Goal: Task Accomplishment & Management: Manage account settings

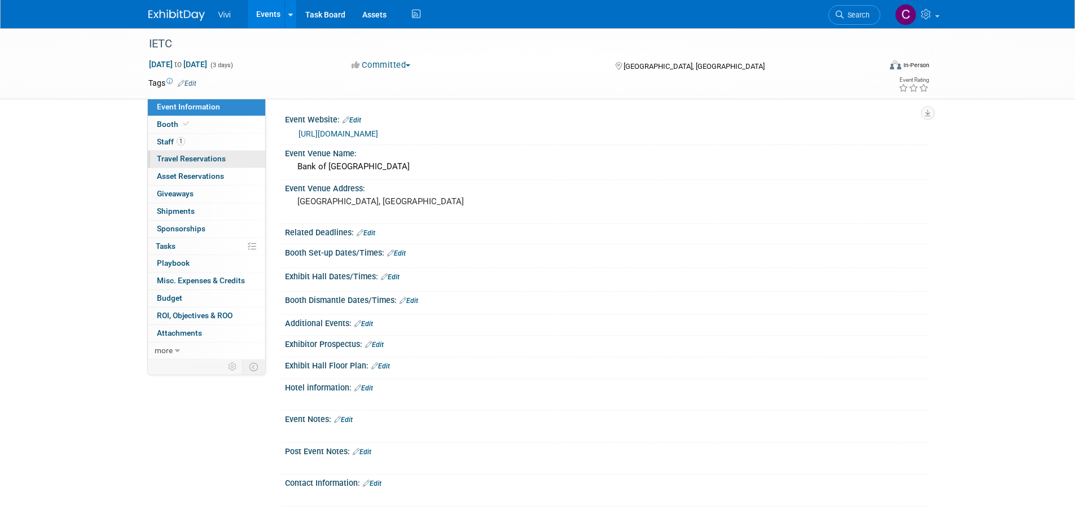
click at [216, 158] on span "Travel Reservations 0" at bounding box center [191, 158] width 69 height 9
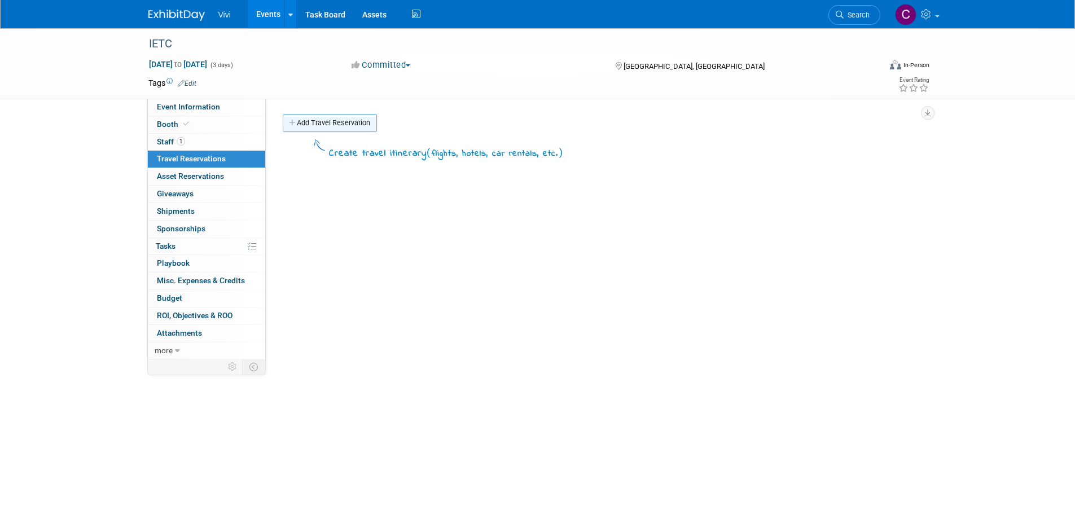
click at [355, 121] on link "Add Travel Reservation" at bounding box center [330, 123] width 94 height 18
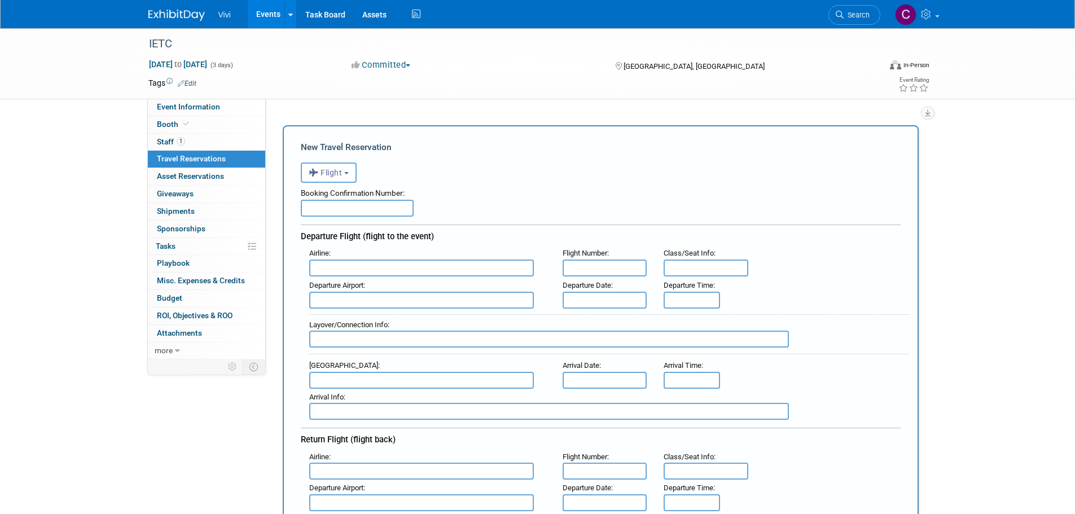
click at [374, 205] on input "text" at bounding box center [357, 208] width 113 height 17
type input "ARUZZC"
click at [383, 265] on input "text" at bounding box center [421, 268] width 225 height 17
click at [387, 290] on span "American A irlines (AAL)" at bounding box center [427, 286] width 235 height 18
type input "American Airlines (AAL)"
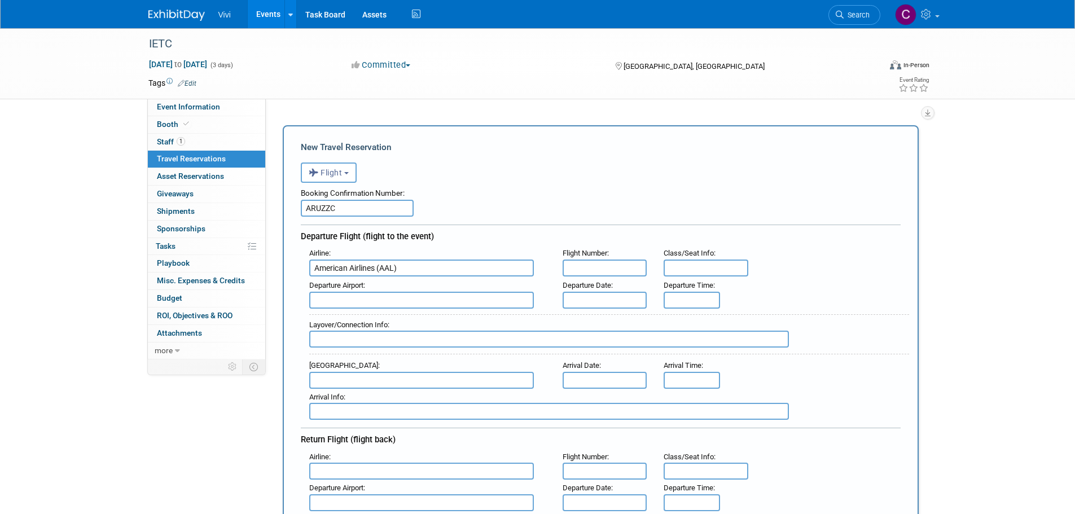
click at [628, 265] on input "text" at bounding box center [605, 268] width 85 height 17
type input "2039"
click at [699, 272] on input "text" at bounding box center [706, 268] width 85 height 17
click at [622, 303] on input "text" at bounding box center [605, 300] width 85 height 17
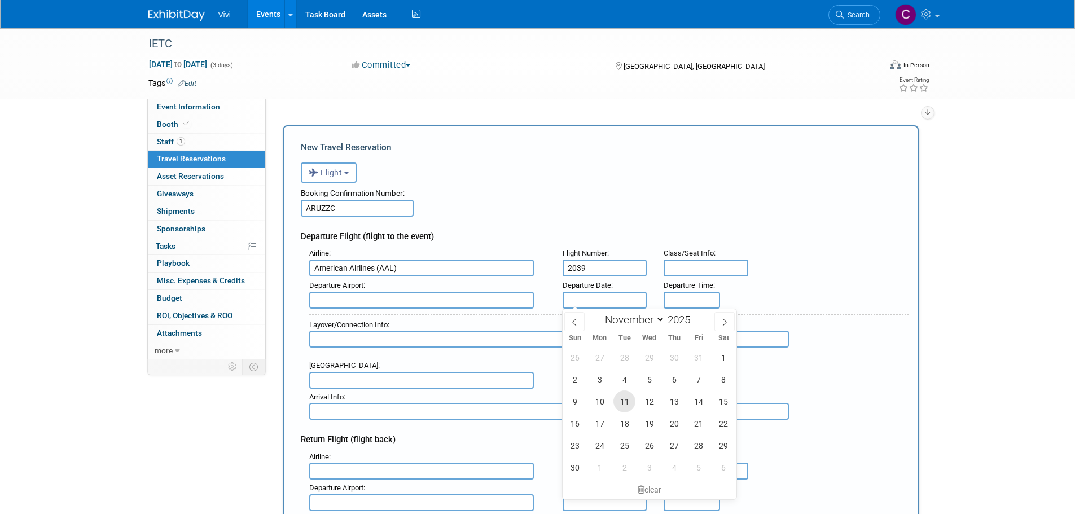
click at [628, 402] on span "11" at bounding box center [625, 402] width 22 height 22
type input "[DATE]"
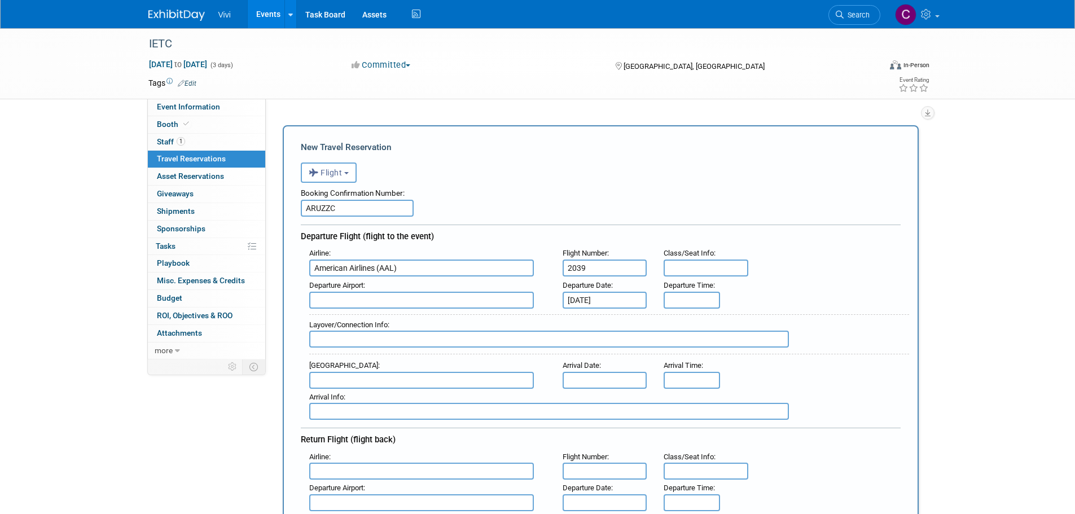
click at [504, 299] on input "text" at bounding box center [421, 300] width 225 height 17
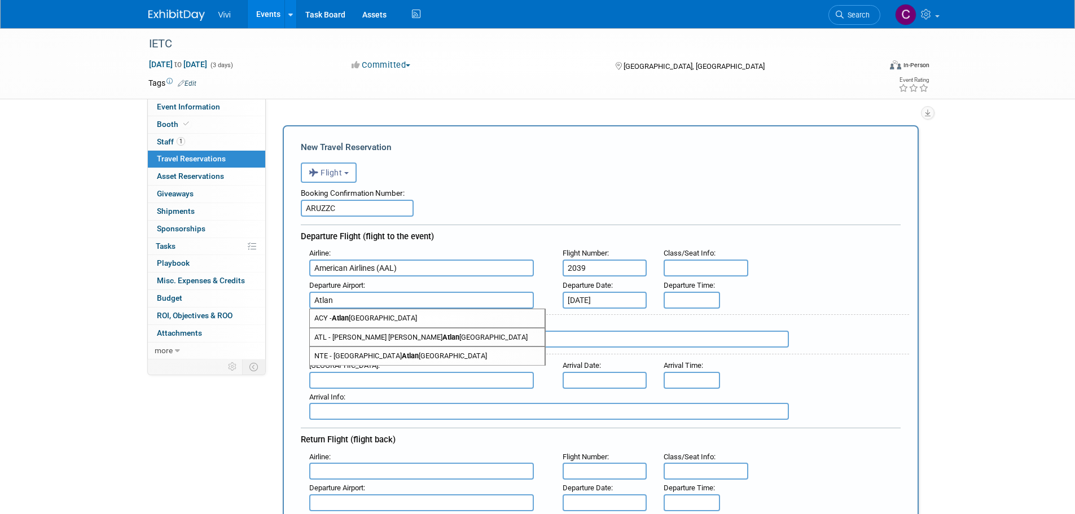
click at [417, 337] on span "ATL - [PERSON_NAME] [PERSON_NAME] [PERSON_NAME][GEOGRAPHIC_DATA]" at bounding box center [427, 338] width 235 height 18
type input "ATL - [PERSON_NAME][GEOGRAPHIC_DATA][PERSON_NAME]"
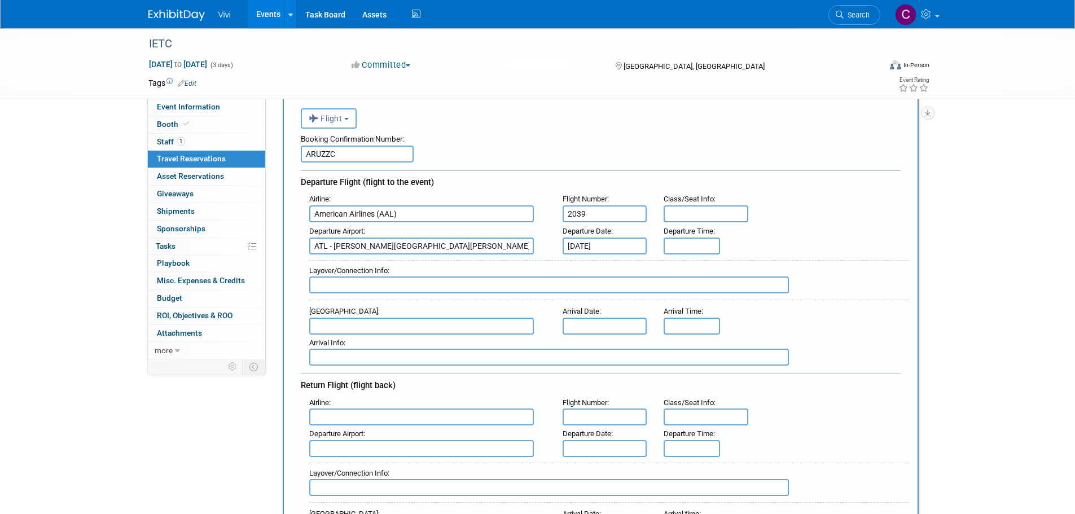
scroll to position [56, 0]
click at [398, 282] on input "text" at bounding box center [549, 282] width 480 height 17
type input "O"
click at [366, 317] on input "text" at bounding box center [421, 324] width 225 height 17
click at [392, 276] on input "Chicago ORD" at bounding box center [549, 282] width 480 height 17
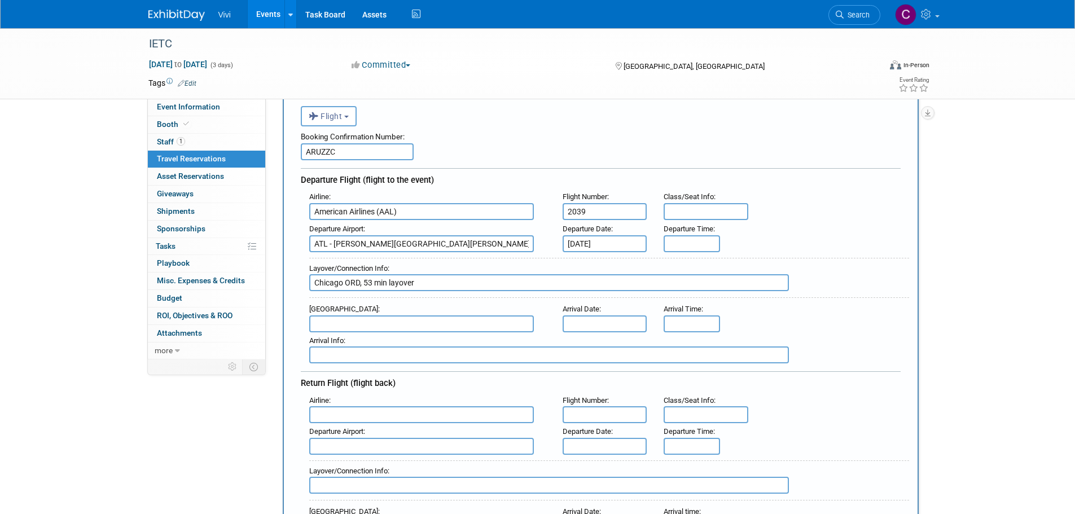
type input "Chicago ORD, 53 min layover"
click at [361, 325] on input "text" at bounding box center [421, 324] width 225 height 17
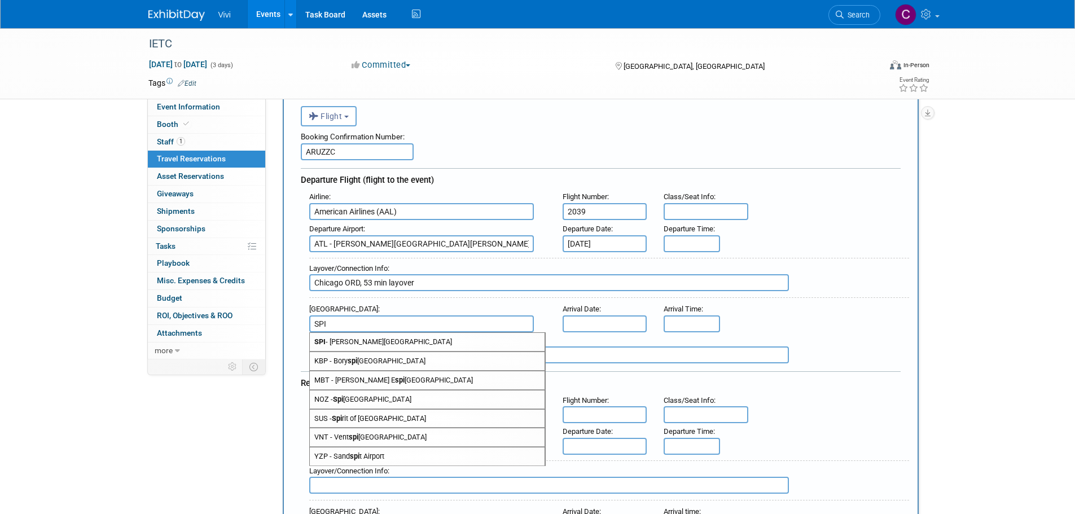
click at [381, 342] on span "SPI - [PERSON_NAME][GEOGRAPHIC_DATA]" at bounding box center [427, 342] width 235 height 18
type input "SPI - [PERSON_NAME][GEOGRAPHIC_DATA]"
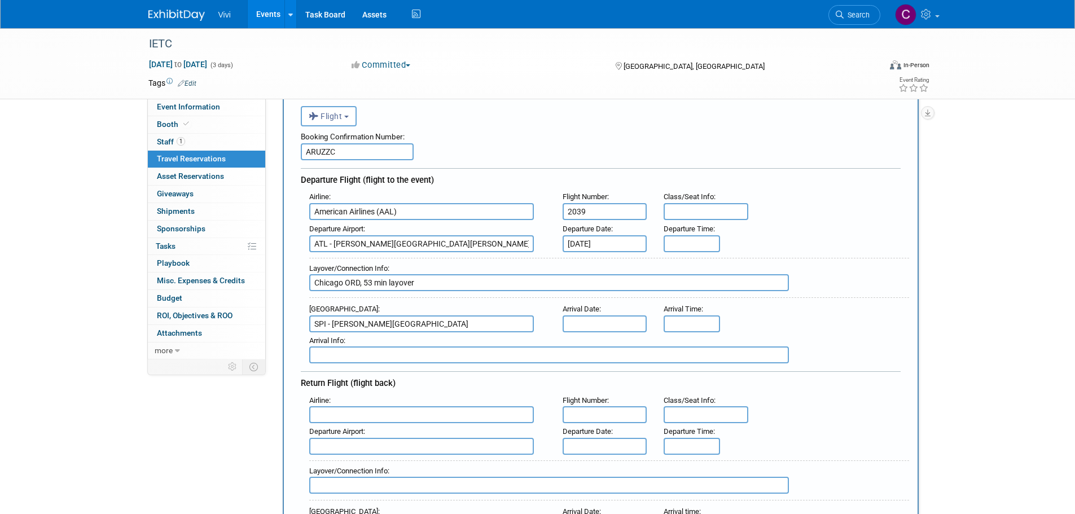
click at [614, 317] on input "text" at bounding box center [605, 324] width 85 height 17
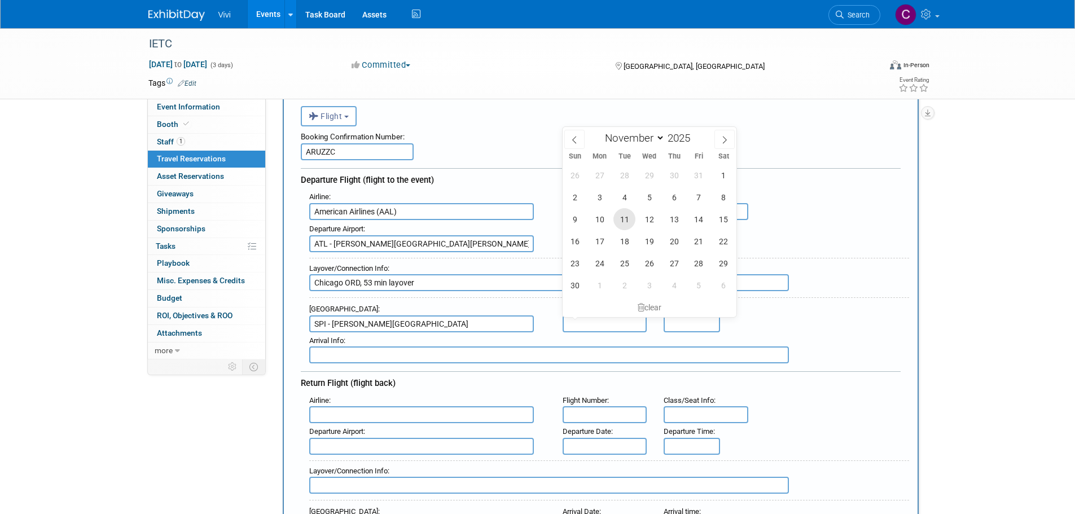
click at [627, 220] on span "11" at bounding box center [625, 219] width 22 height 22
type input "[DATE]"
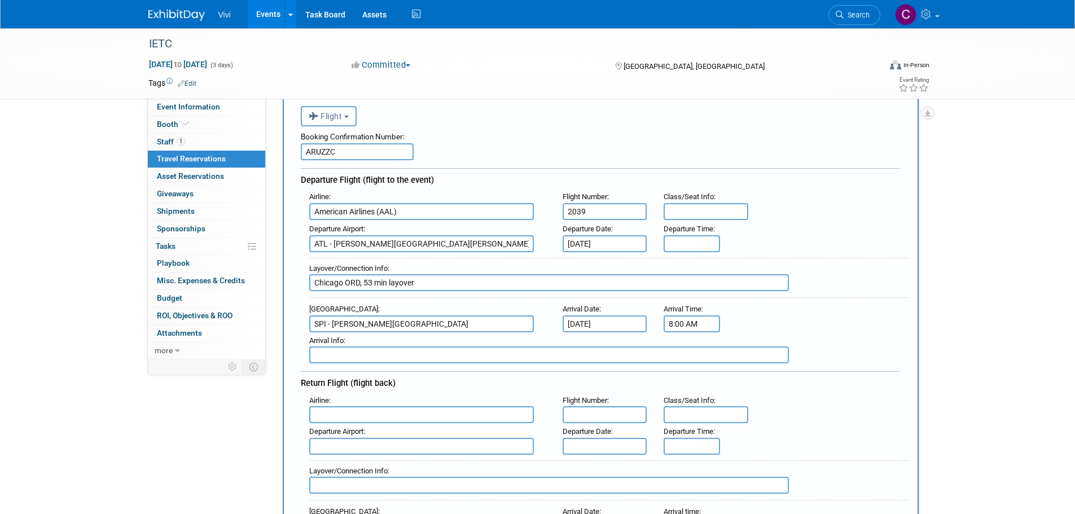
click at [679, 320] on input "8:00 AM" at bounding box center [692, 324] width 56 height 17
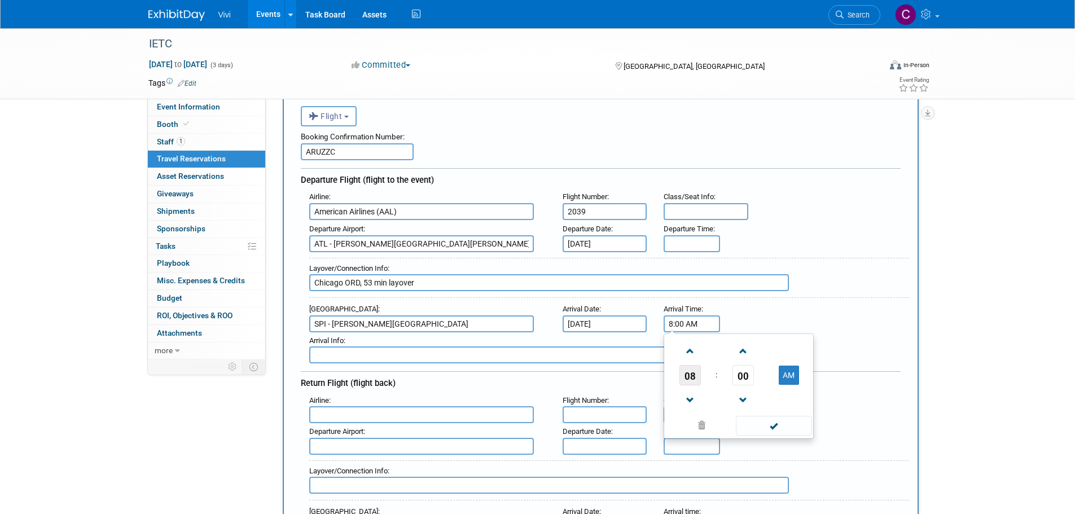
click at [692, 368] on span "08" at bounding box center [690, 375] width 21 height 20
click at [783, 354] on td "03" at bounding box center [793, 351] width 36 height 30
click at [742, 355] on span at bounding box center [743, 352] width 20 height 20
click at [743, 355] on span at bounding box center [743, 352] width 20 height 20
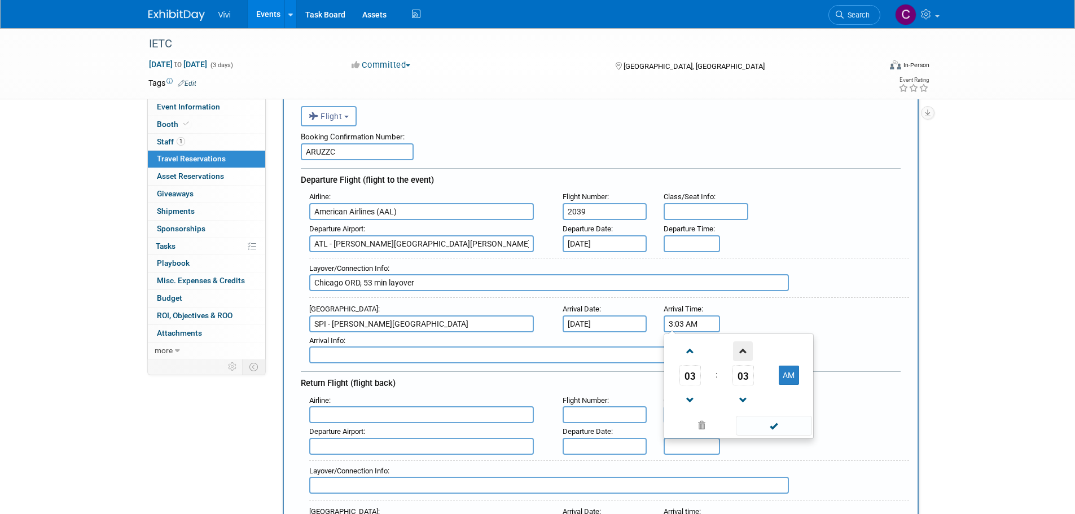
click at [743, 355] on span at bounding box center [743, 352] width 20 height 20
click at [789, 374] on button "AM" at bounding box center [789, 375] width 20 height 19
type input "3:04 PM"
click at [770, 425] on span at bounding box center [774, 426] width 76 height 20
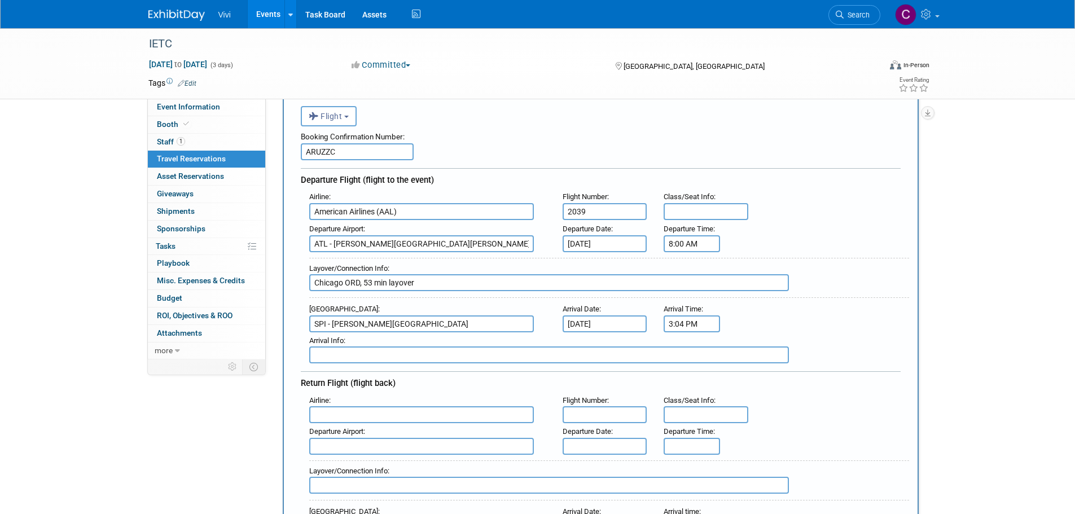
click at [689, 244] on input "8:00 AM" at bounding box center [692, 243] width 56 height 17
click at [696, 277] on span at bounding box center [690, 271] width 20 height 20
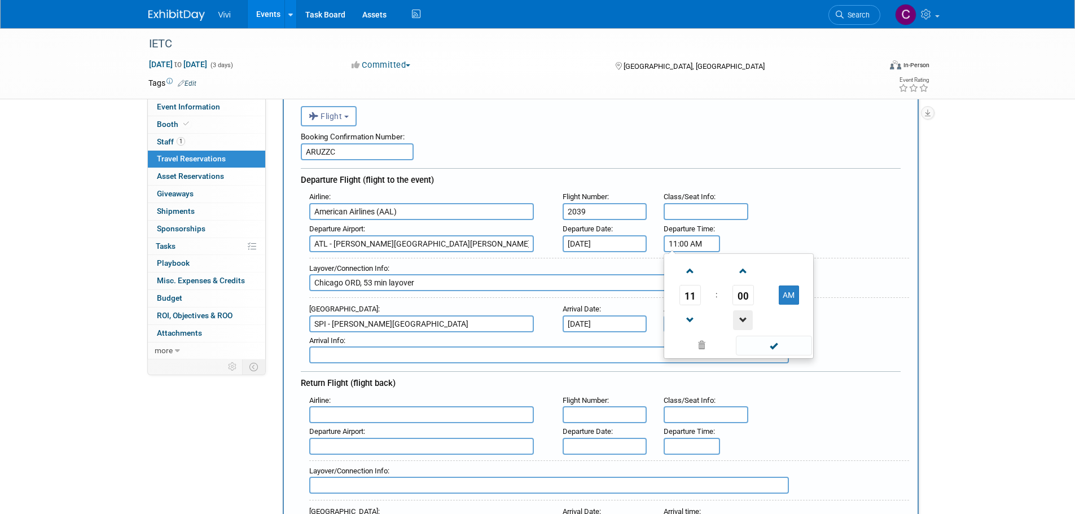
click at [741, 317] on span at bounding box center [743, 320] width 20 height 20
click at [741, 316] on span at bounding box center [743, 320] width 20 height 20
click at [691, 262] on span at bounding box center [690, 271] width 20 height 20
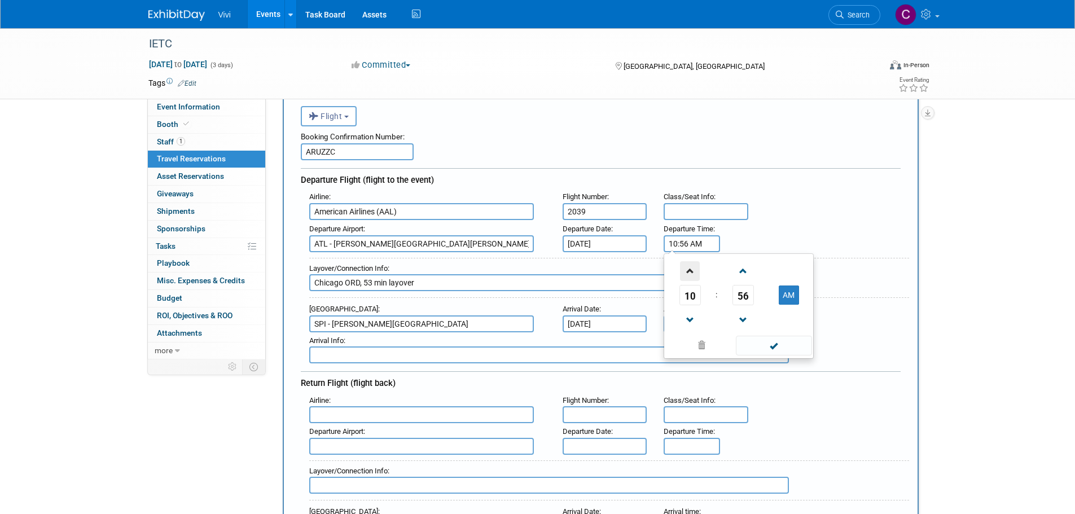
type input "11:56 AM"
click at [773, 347] on span at bounding box center [774, 346] width 76 height 20
click at [764, 240] on div "Departure Airport : [GEOGRAPHIC_DATA][PERSON_NAME] [PERSON_NAME][GEOGRAPHIC_DAT…" at bounding box center [605, 237] width 609 height 32
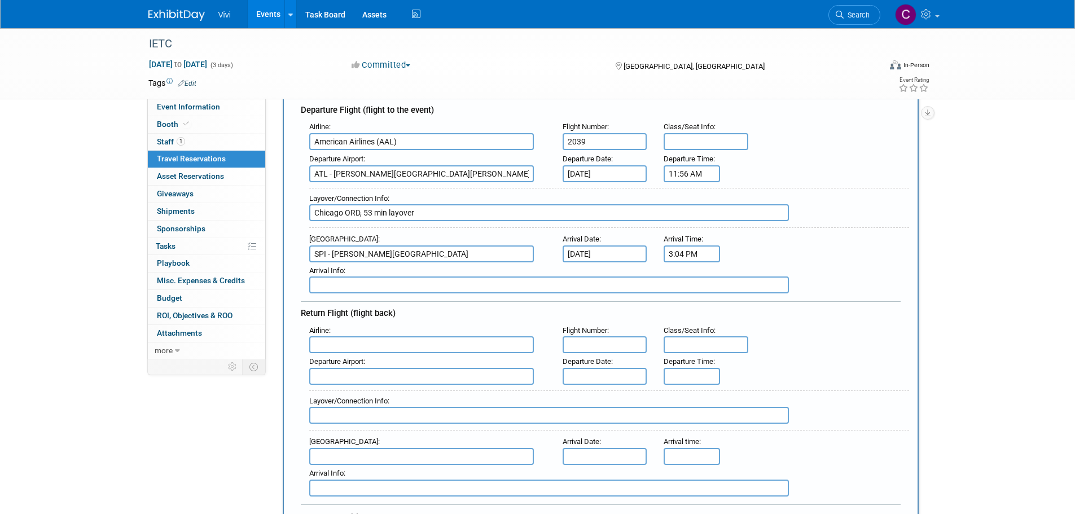
scroll to position [169, 0]
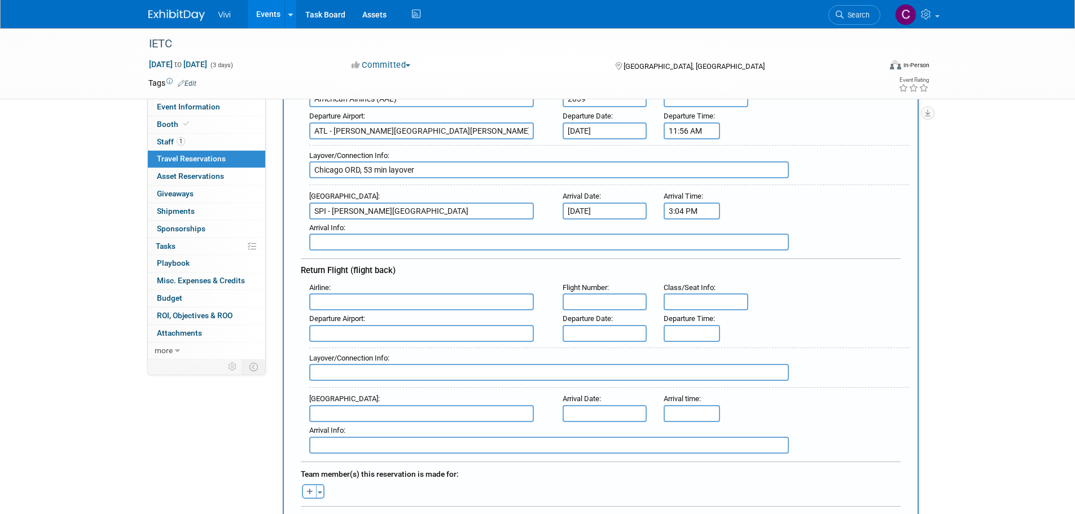
click at [410, 244] on input "text" at bounding box center [549, 242] width 480 height 17
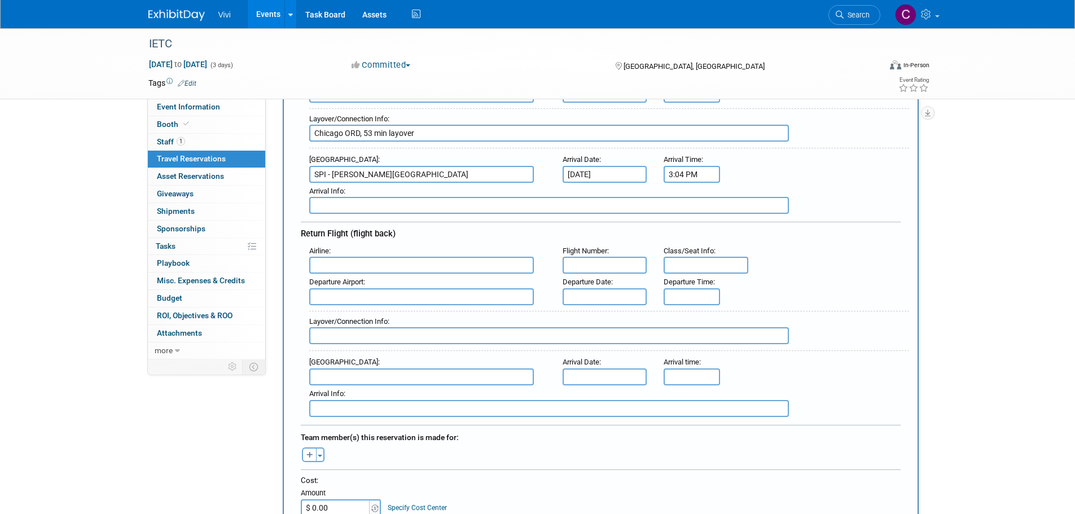
scroll to position [226, 0]
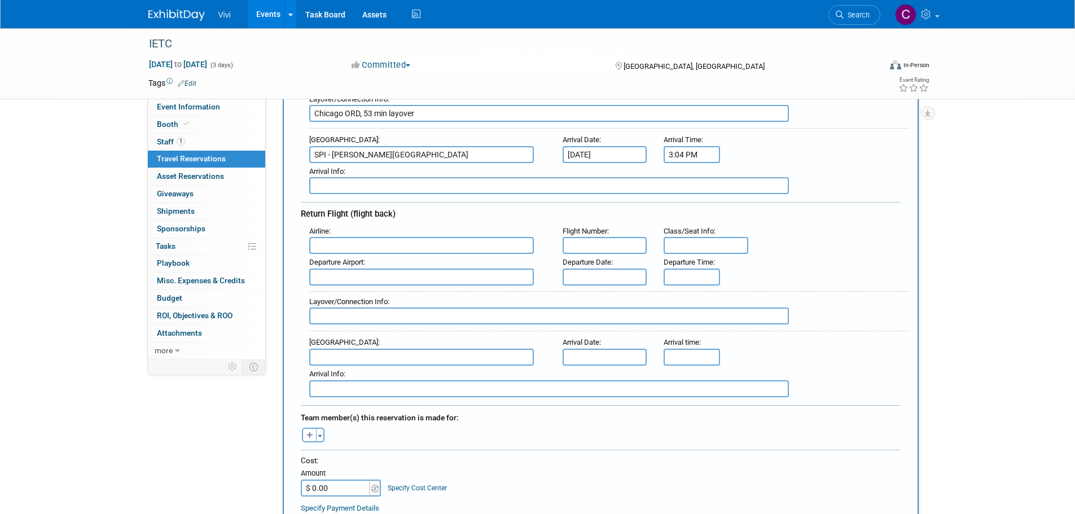
click at [348, 246] on input "text" at bounding box center [421, 245] width 225 height 17
click at [361, 261] on span "American A irlines (AAL)" at bounding box center [427, 264] width 235 height 18
type input "American Airlines (AAL)"
click at [591, 240] on input "text" at bounding box center [605, 245] width 85 height 17
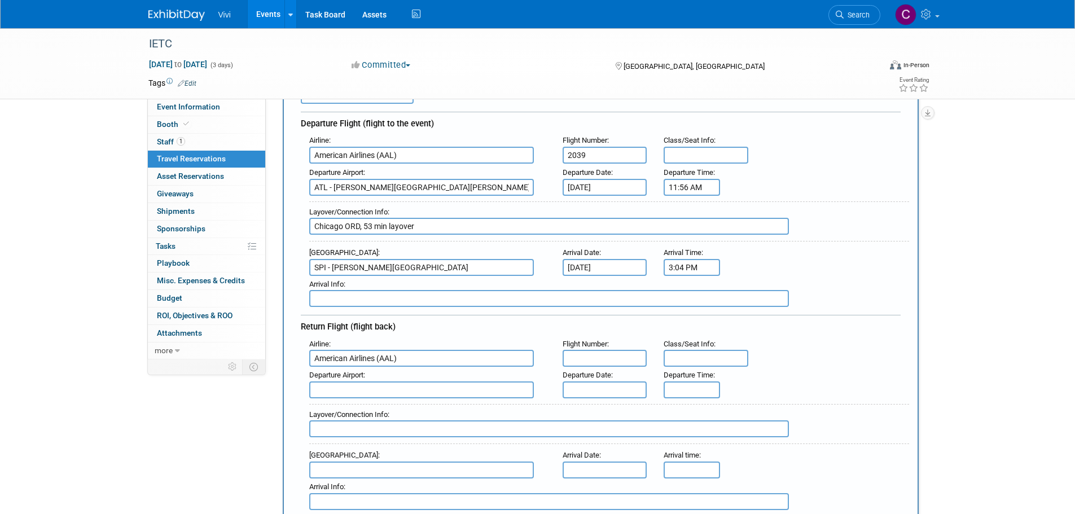
scroll to position [169, 0]
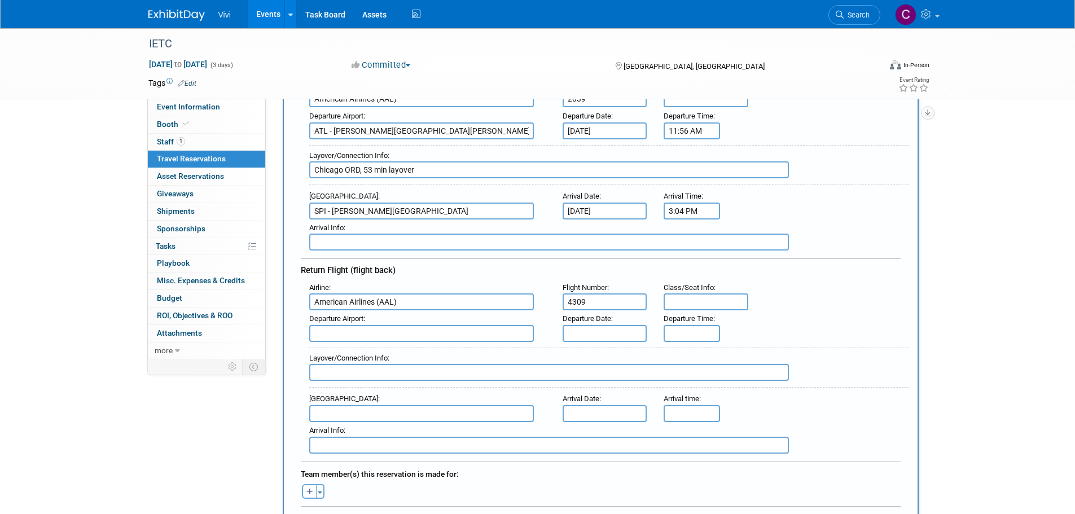
type input "4309"
click at [593, 323] on body "Vivi Events Add Event Bulk Upload Events Shareable Event Boards Recently Viewed…" at bounding box center [537, 88] width 1075 height 514
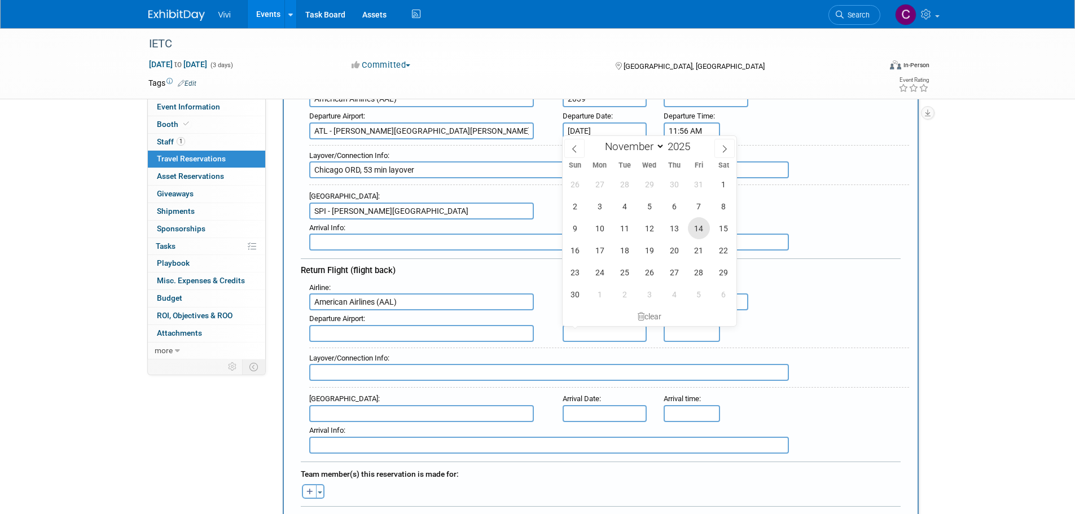
click at [698, 229] on span "14" at bounding box center [699, 228] width 22 height 22
type input "[DATE]"
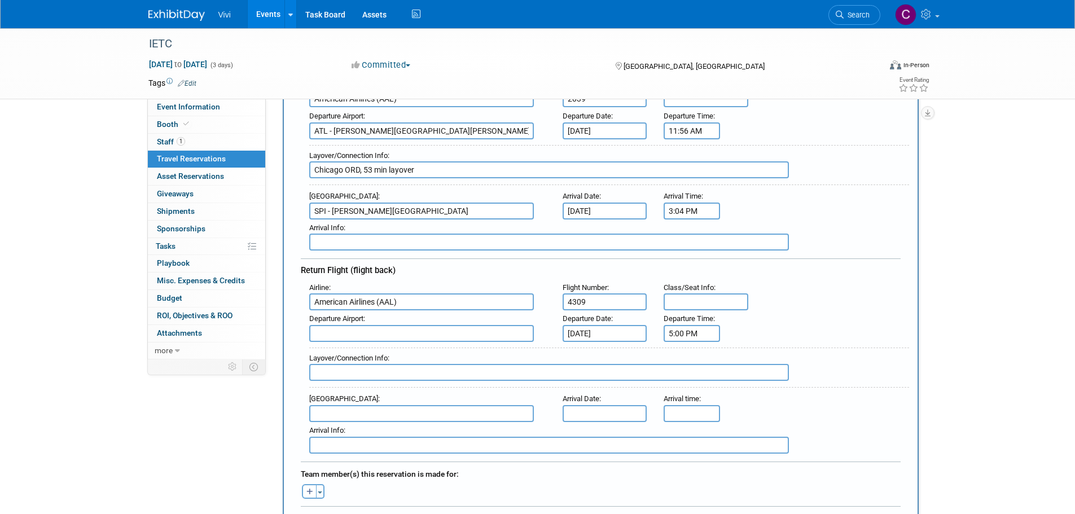
click at [686, 329] on input "5:00 PM" at bounding box center [692, 333] width 56 height 17
click at [693, 365] on span at bounding box center [690, 361] width 20 height 20
click at [789, 383] on button "PM" at bounding box center [789, 384] width 20 height 19
type input "6:00 AM"
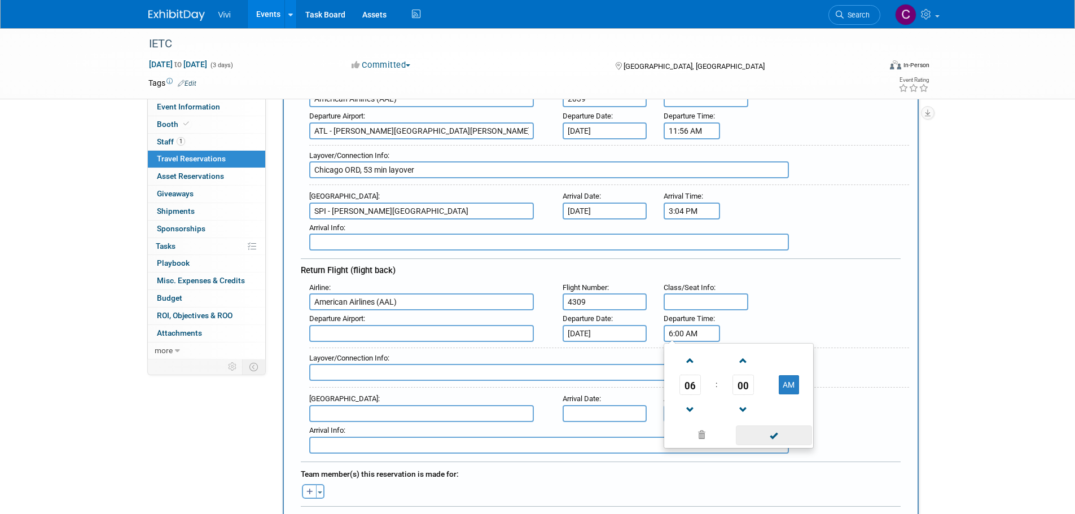
click at [778, 442] on span at bounding box center [774, 436] width 76 height 20
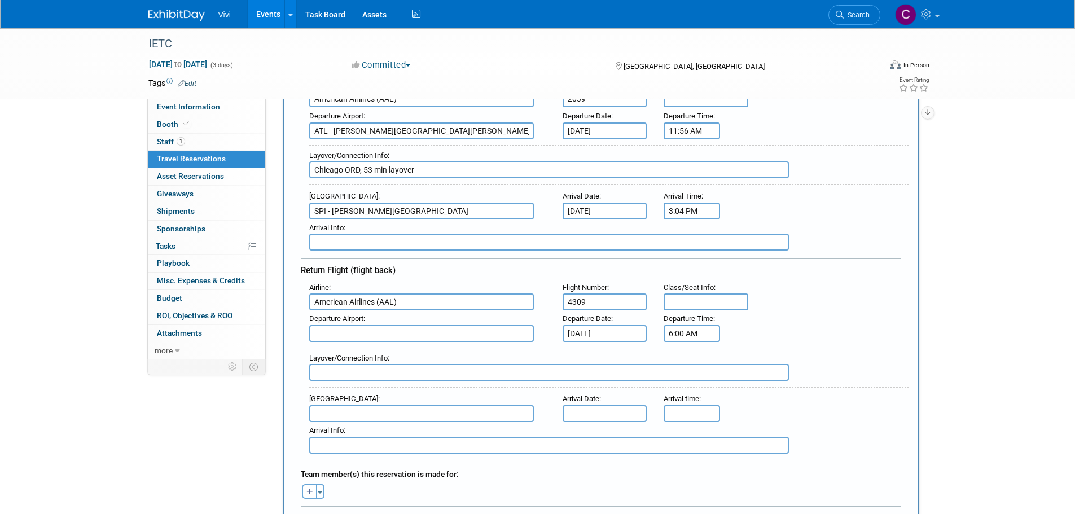
scroll to position [226, 0]
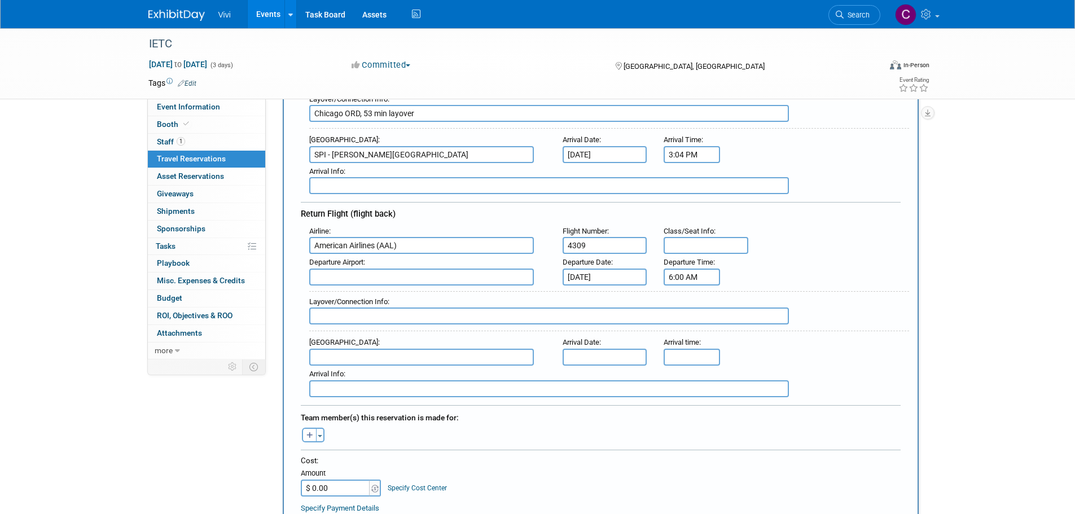
click at [409, 274] on input "text" at bounding box center [421, 277] width 225 height 17
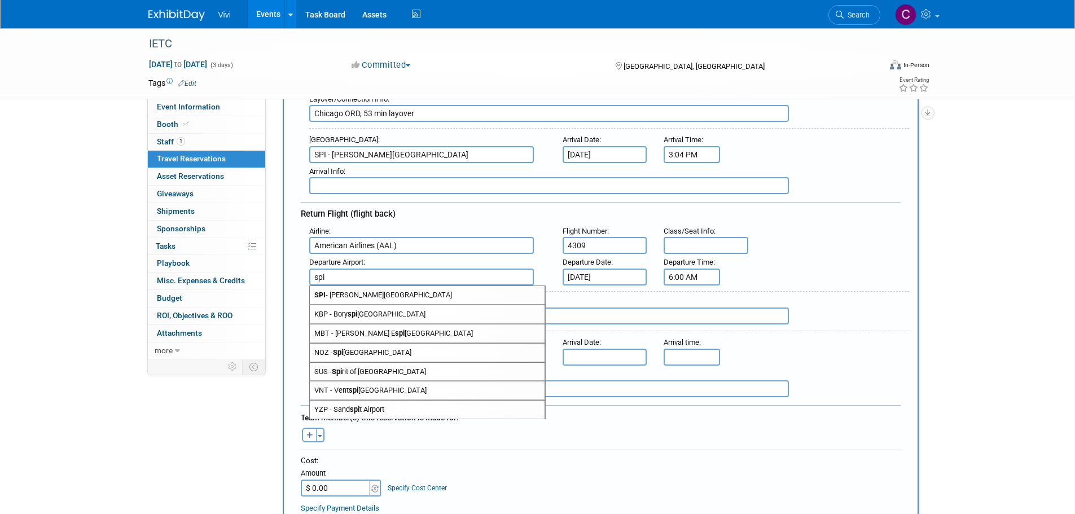
click at [406, 290] on span "SPI - [PERSON_NAME][GEOGRAPHIC_DATA]" at bounding box center [427, 295] width 235 height 18
type input "SPI - [PERSON_NAME][GEOGRAPHIC_DATA]"
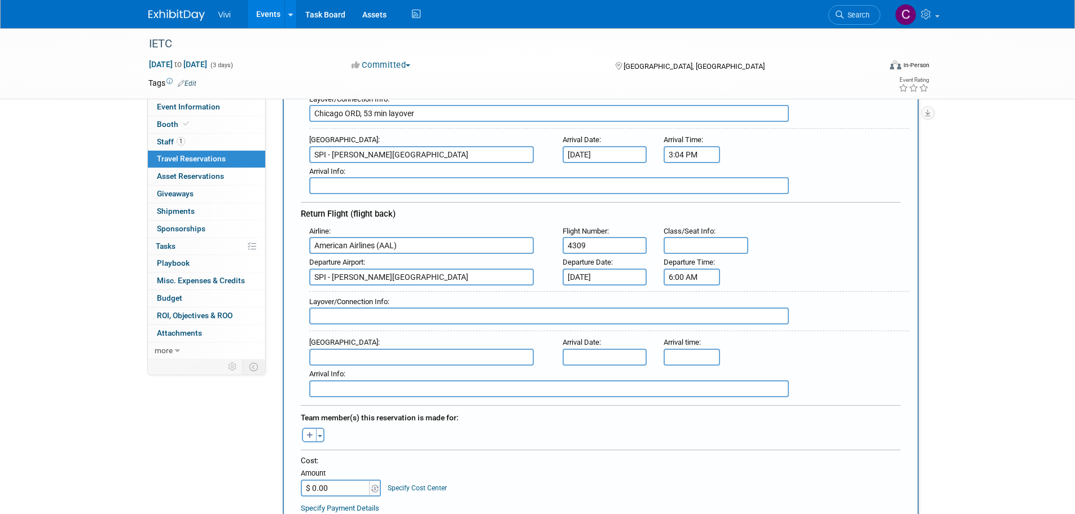
click at [365, 355] on input "text" at bounding box center [421, 357] width 225 height 17
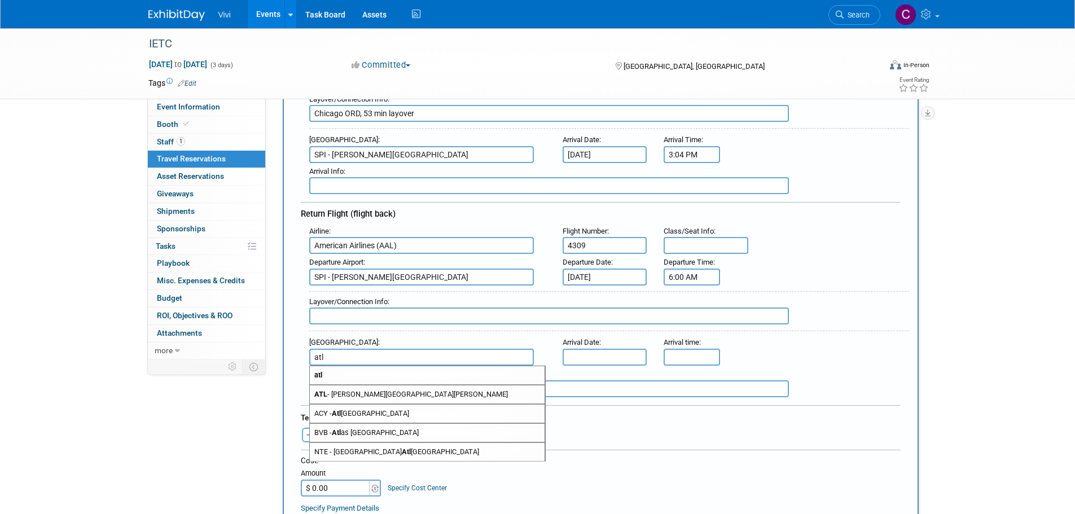
click at [374, 391] on span "ATL - [PERSON_NAME][GEOGRAPHIC_DATA][PERSON_NAME]" at bounding box center [427, 395] width 235 height 18
type input "ATL - [PERSON_NAME][GEOGRAPHIC_DATA][PERSON_NAME]"
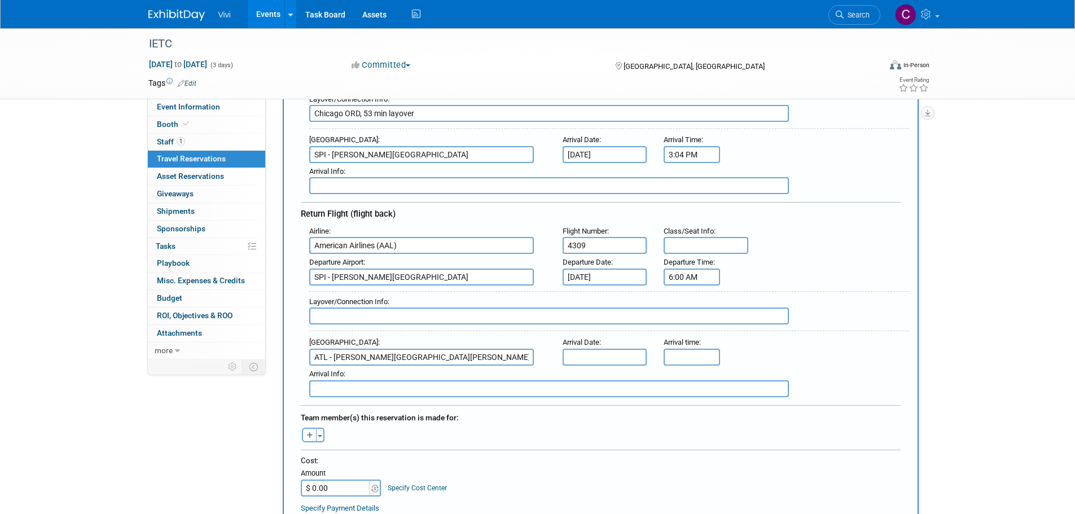
click at [582, 355] on input "text" at bounding box center [605, 357] width 85 height 17
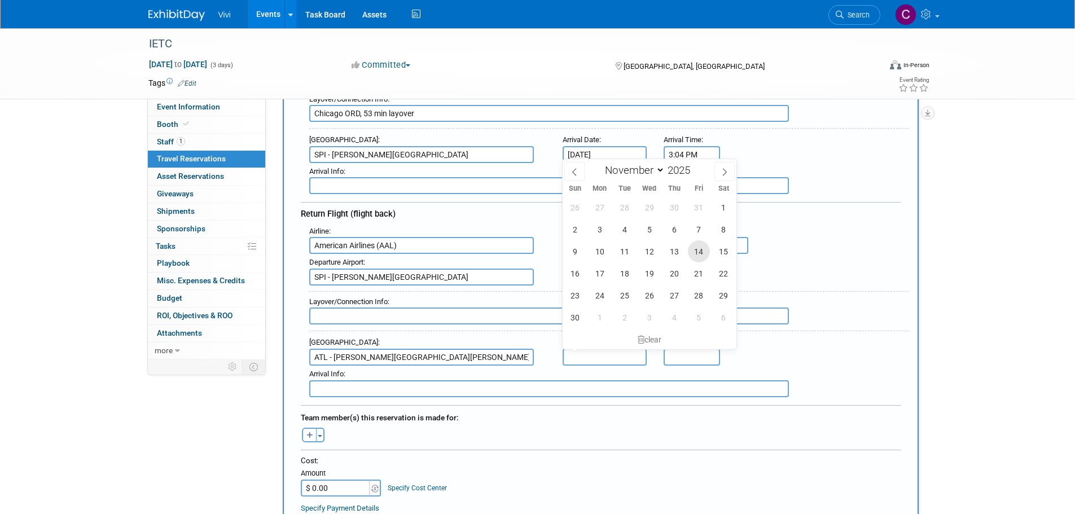
click at [705, 254] on span "14" at bounding box center [699, 251] width 22 height 22
type input "[DATE]"
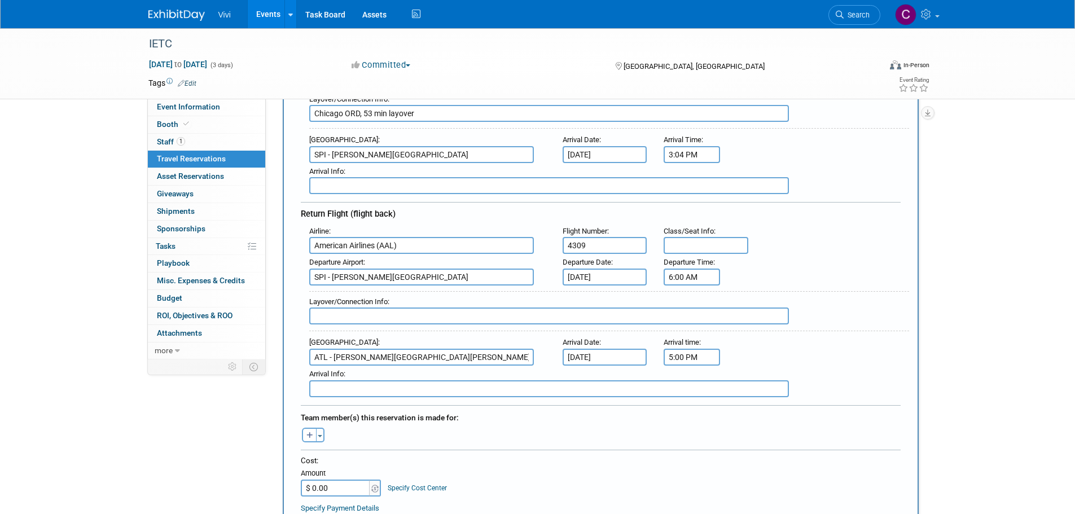
click at [697, 357] on input "5:00 PM" at bounding box center [692, 357] width 56 height 17
click at [692, 405] on span "05" at bounding box center [690, 409] width 21 height 20
click at [692, 408] on td "04" at bounding box center [685, 415] width 36 height 30
click at [742, 383] on span at bounding box center [743, 385] width 20 height 20
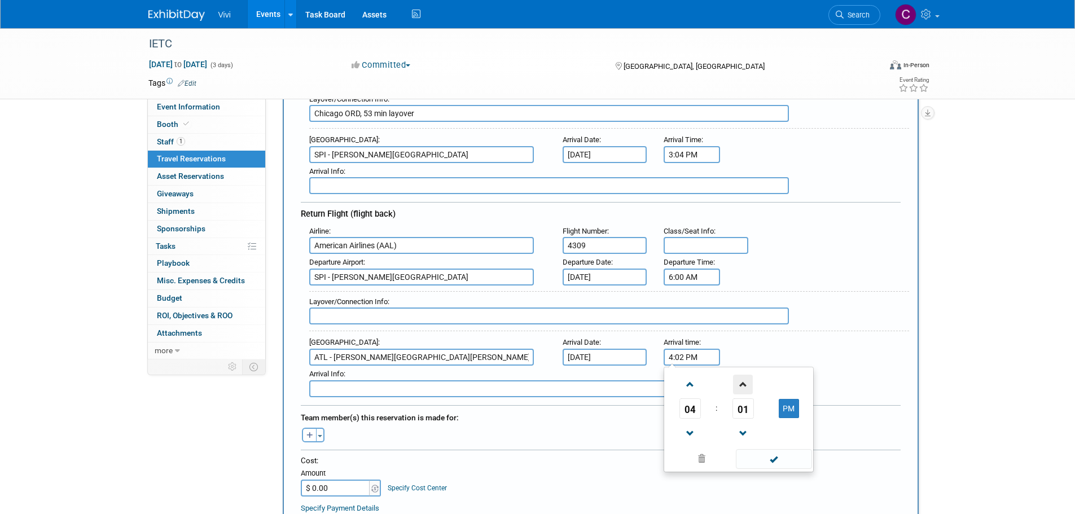
click at [742, 383] on span at bounding box center [743, 385] width 20 height 20
click at [746, 407] on span "05" at bounding box center [743, 409] width 21 height 20
click at [730, 408] on td "25" at bounding box center [721, 415] width 36 height 30
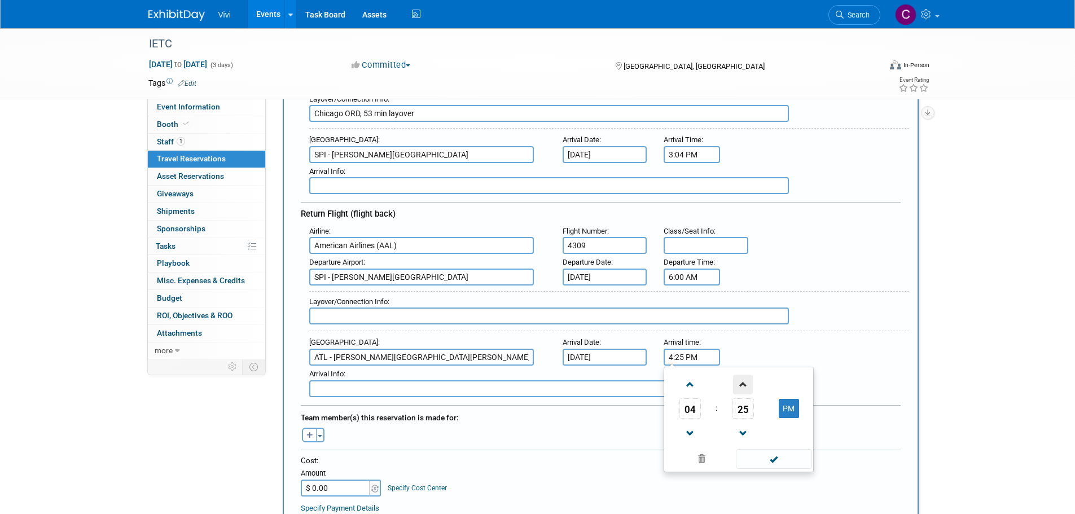
click at [749, 387] on span at bounding box center [743, 385] width 20 height 20
click at [791, 405] on button "PM" at bounding box center [789, 408] width 20 height 19
click at [775, 460] on span at bounding box center [774, 459] width 76 height 20
click at [711, 360] on input "4:26 AM" at bounding box center [692, 357] width 56 height 17
click at [782, 400] on button "AM" at bounding box center [789, 408] width 20 height 19
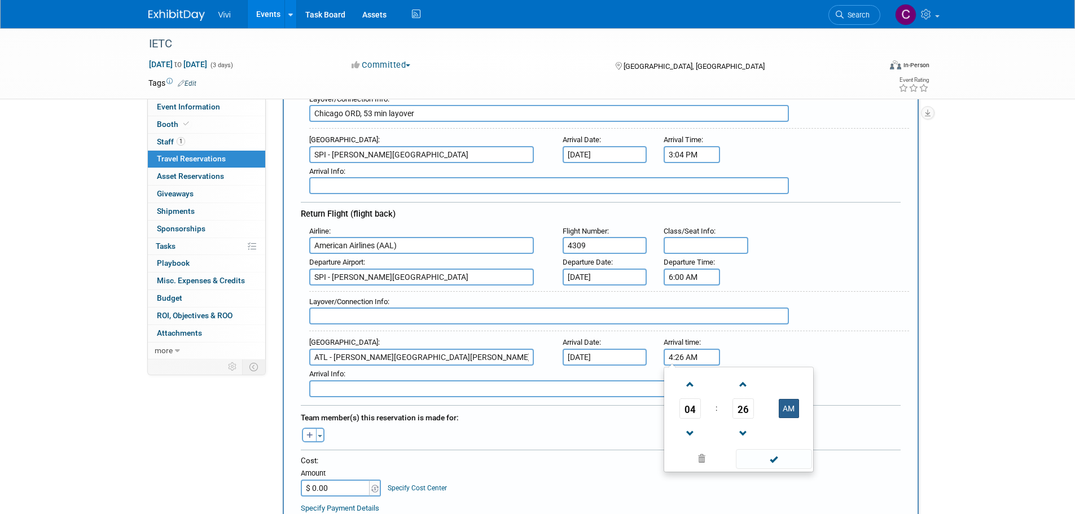
type input "4:26 PM"
click at [765, 469] on div "04 : 26 PM 12 01 02 03 04 05 06 07 08 09 10 11 00 05 10 15 20 25 30 35 40 45 50…" at bounding box center [739, 420] width 150 height 106
click at [767, 461] on span at bounding box center [774, 459] width 76 height 20
click at [825, 368] on div "Arrival Info :" at bounding box center [609, 374] width 600 height 12
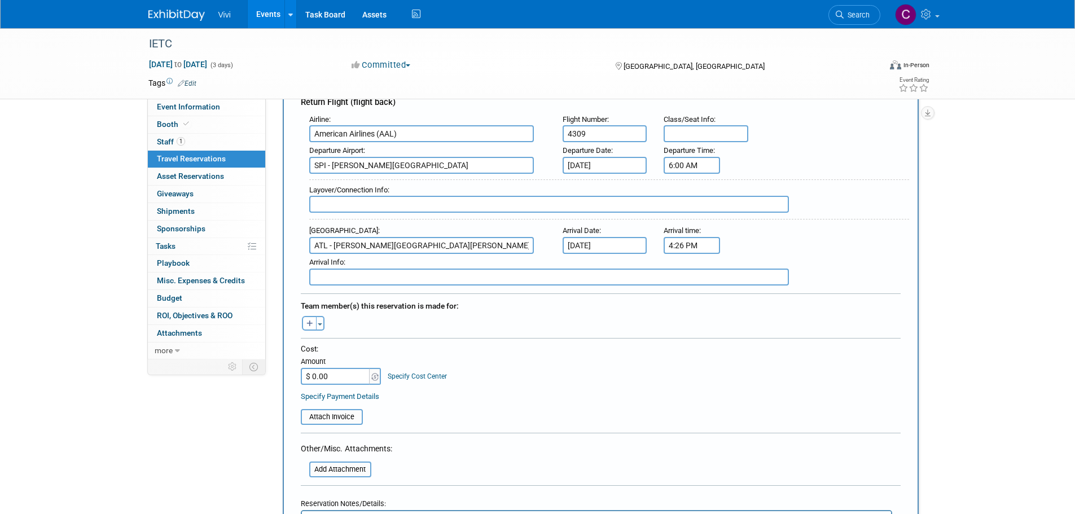
scroll to position [339, 0]
click at [439, 206] on input "text" at bounding box center [549, 203] width 480 height 17
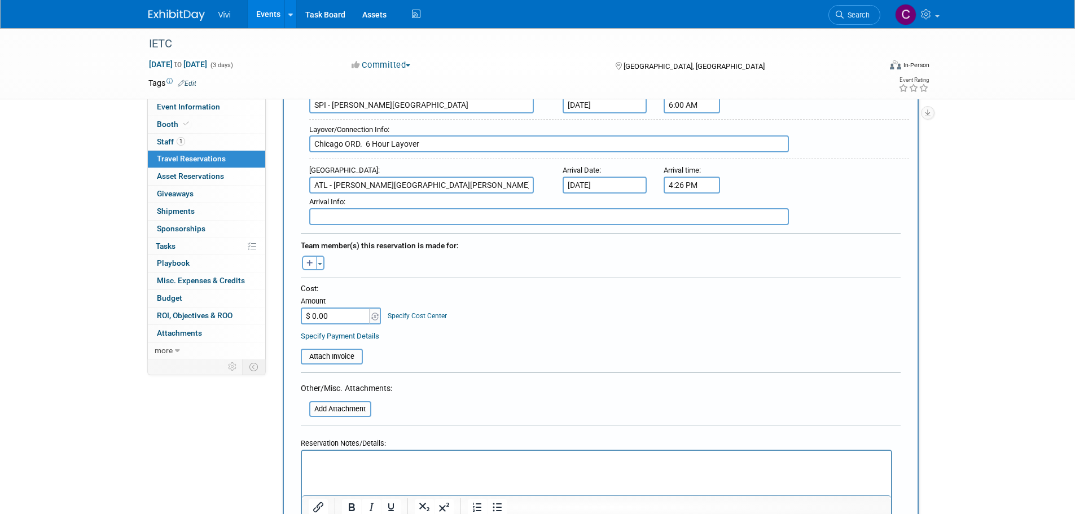
scroll to position [452, 0]
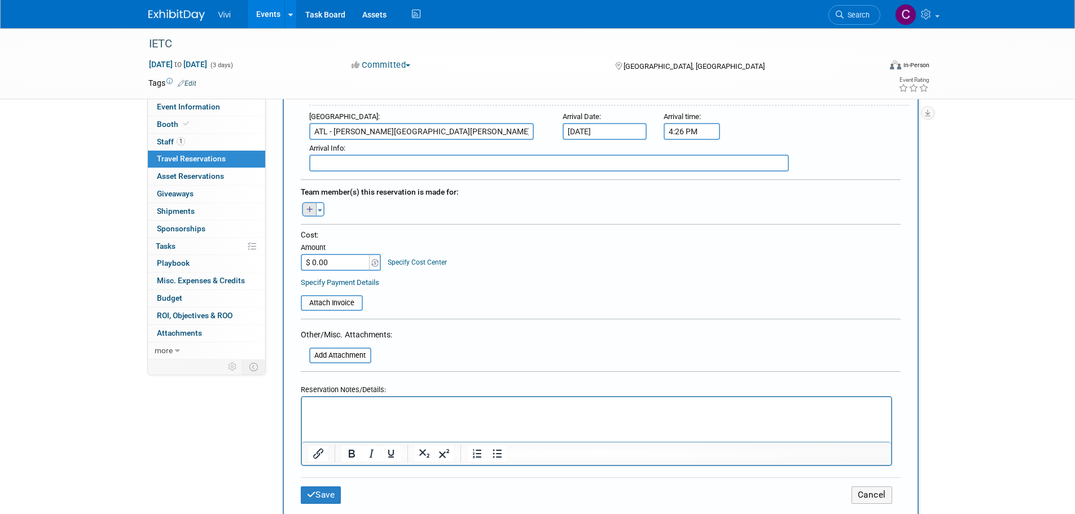
type input "Chicago ORD. 6 Hour Layover"
click at [314, 206] on button "button" at bounding box center [309, 209] width 15 height 15
select select
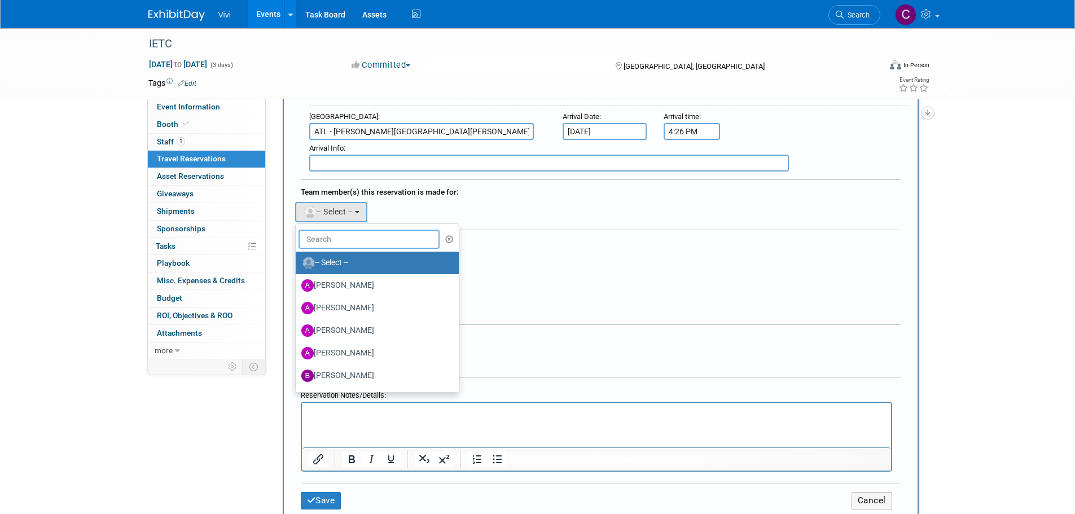
click at [339, 234] on input "text" at bounding box center [370, 239] width 142 height 19
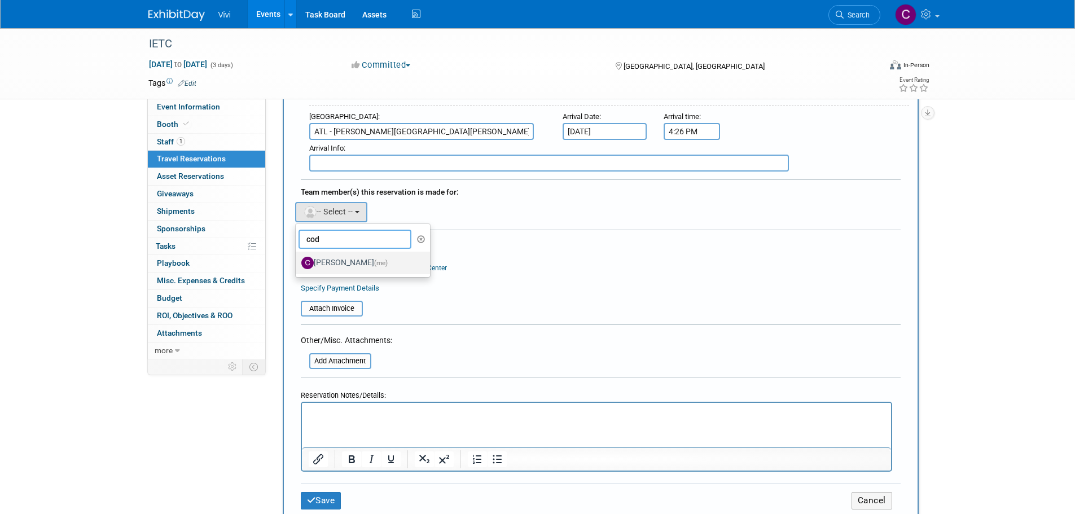
type input "cod"
click at [341, 254] on label "[PERSON_NAME] (me)" at bounding box center [360, 263] width 118 height 18
click at [297, 258] on input "[PERSON_NAME] (me)" at bounding box center [293, 261] width 7 height 7
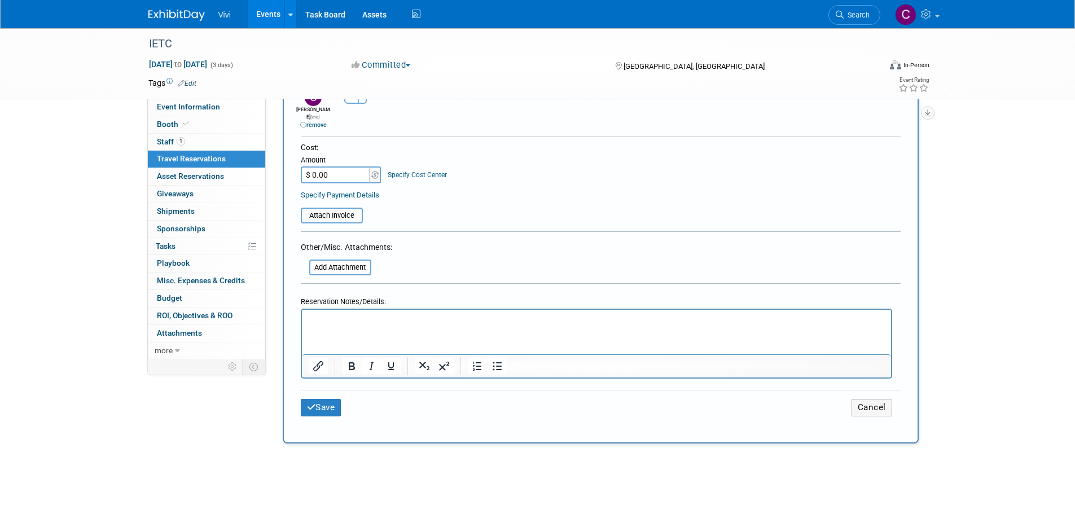
scroll to position [508, 0]
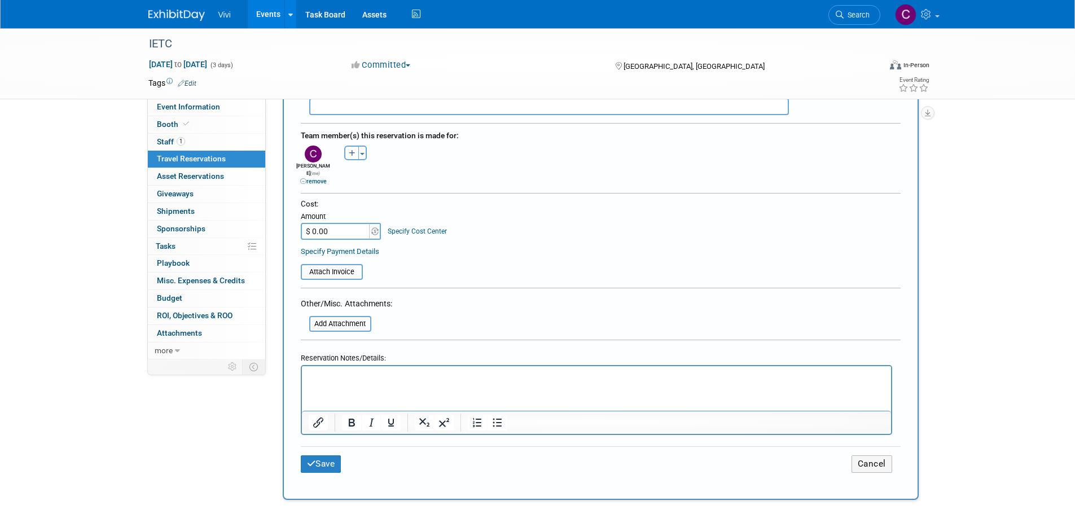
click at [350, 225] on input "$ 0.00" at bounding box center [336, 231] width 71 height 17
type input "$ 908.55"
click at [453, 246] on div "Specify Payment Details" at bounding box center [601, 252] width 600 height 12
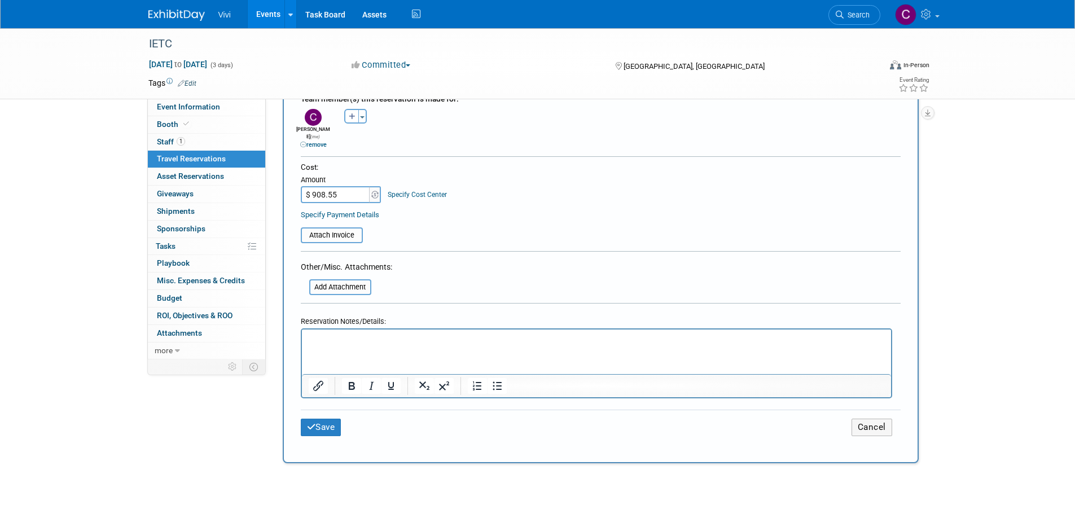
scroll to position [565, 0]
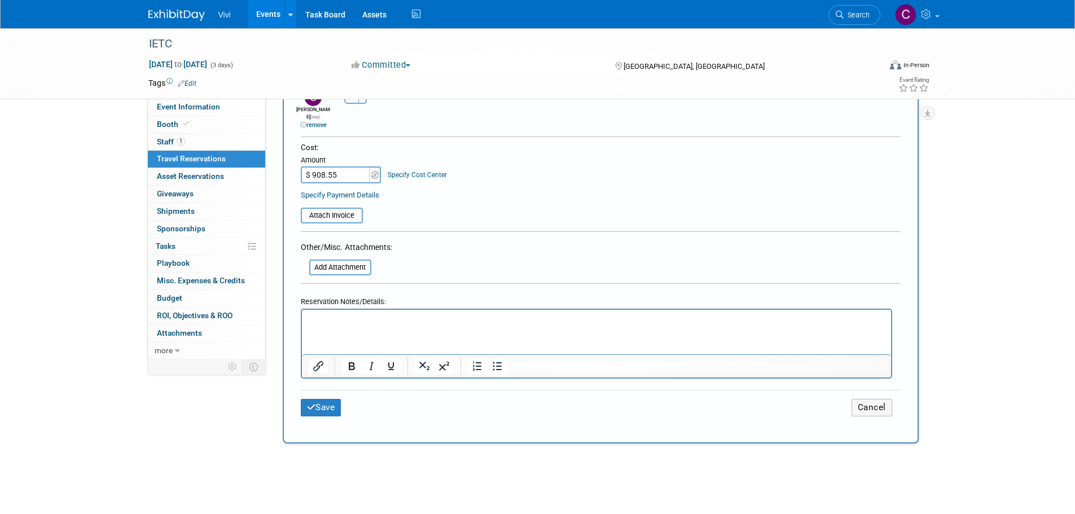
click at [350, 321] on p "Rich Text Area. Press ALT-0 for help." at bounding box center [596, 320] width 576 height 12
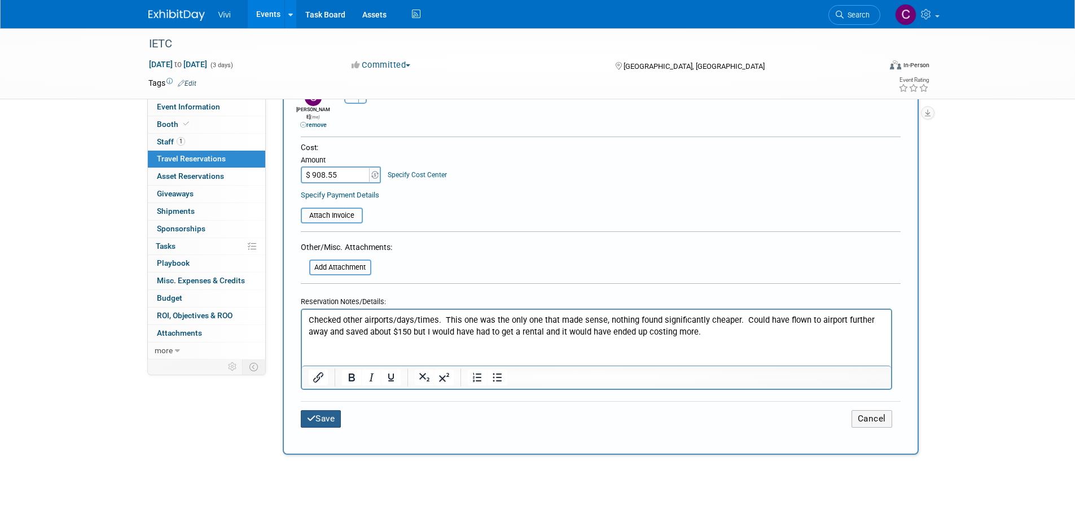
click at [336, 411] on button "Save" at bounding box center [321, 418] width 41 height 17
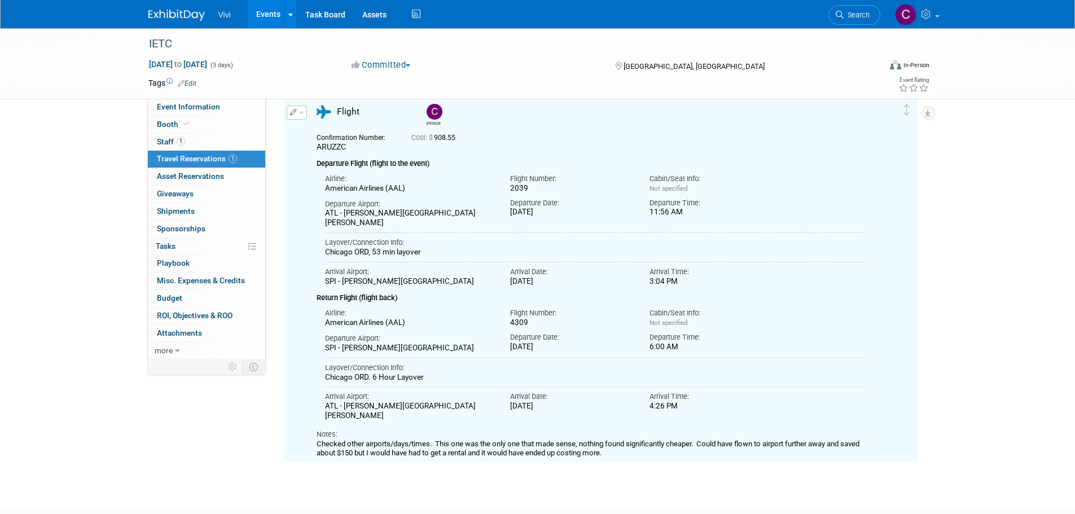
scroll to position [0, 0]
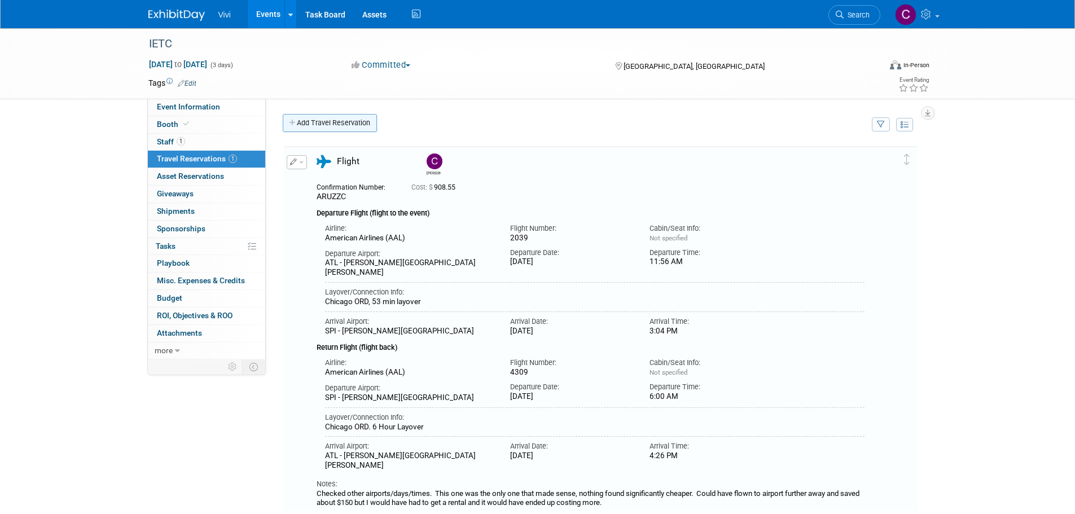
click at [342, 129] on link "Add Travel Reservation" at bounding box center [330, 123] width 94 height 18
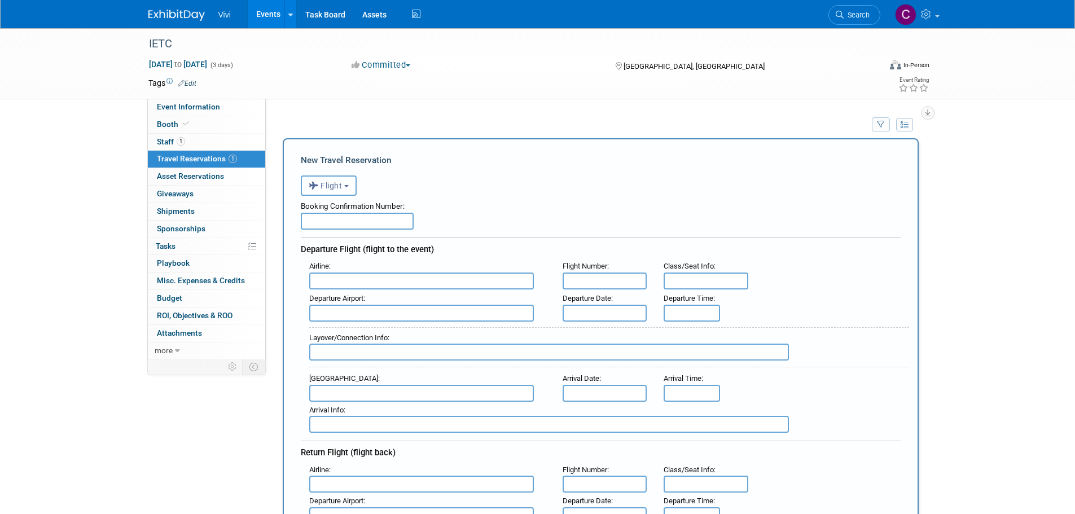
click at [351, 190] on button "Flight" at bounding box center [329, 186] width 56 height 20
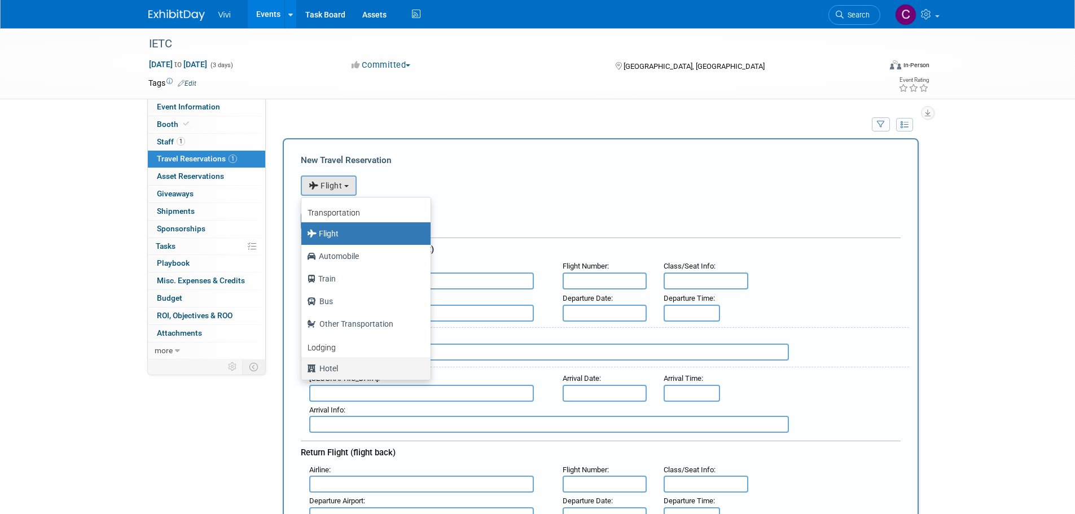
click at [351, 365] on label "Hotel" at bounding box center [363, 369] width 112 height 18
click at [303, 365] on input "Hotel" at bounding box center [299, 367] width 7 height 7
select select "6"
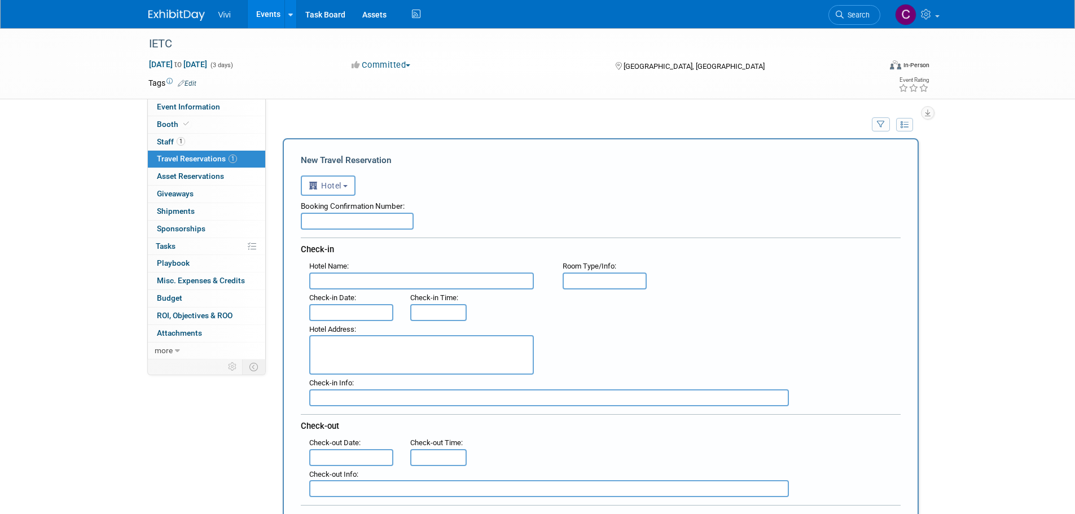
click at [357, 279] on input "text" at bounding box center [421, 281] width 225 height 17
type input "State House Inn, Trademark Collection by [PERSON_NAME]"
click at [592, 282] on input "text" at bounding box center [605, 281] width 85 height 17
type input "1"
type input "1 King Bed"
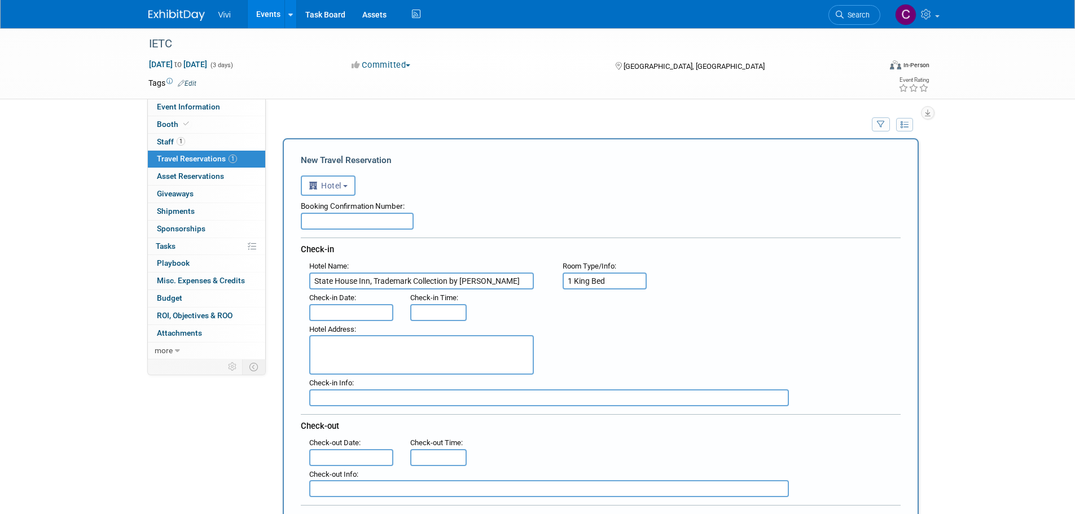
click at [357, 305] on input "text" at bounding box center [351, 312] width 85 height 17
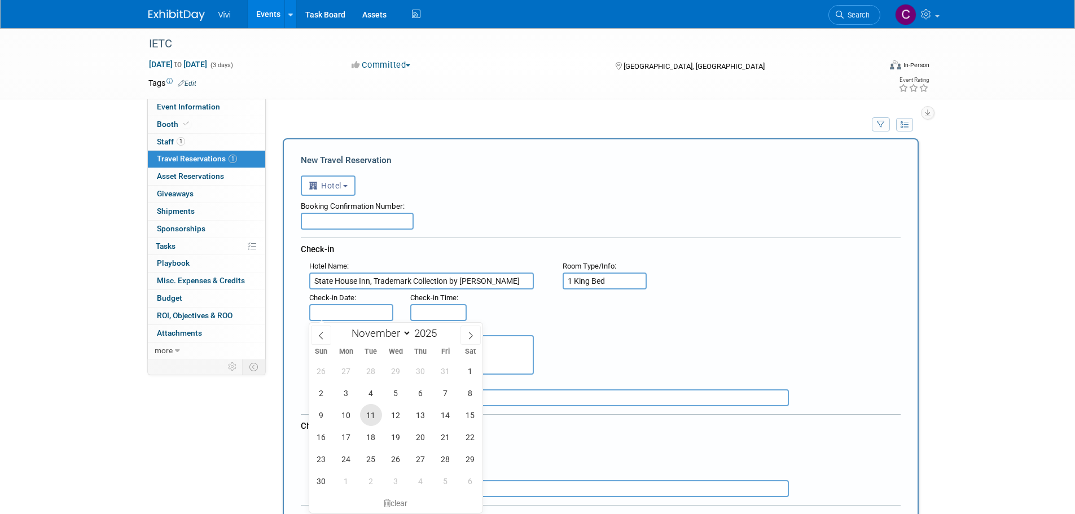
click at [377, 410] on span "11" at bounding box center [371, 415] width 22 height 22
type input "[DATE]"
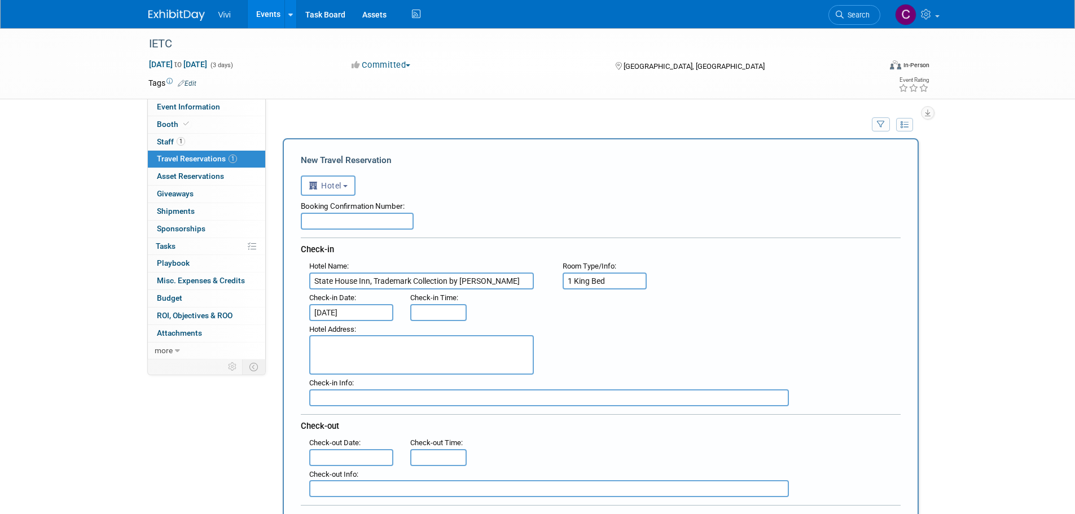
type input "3:00 PM"
click at [453, 308] on input "3:00 PM" at bounding box center [438, 312] width 56 height 17
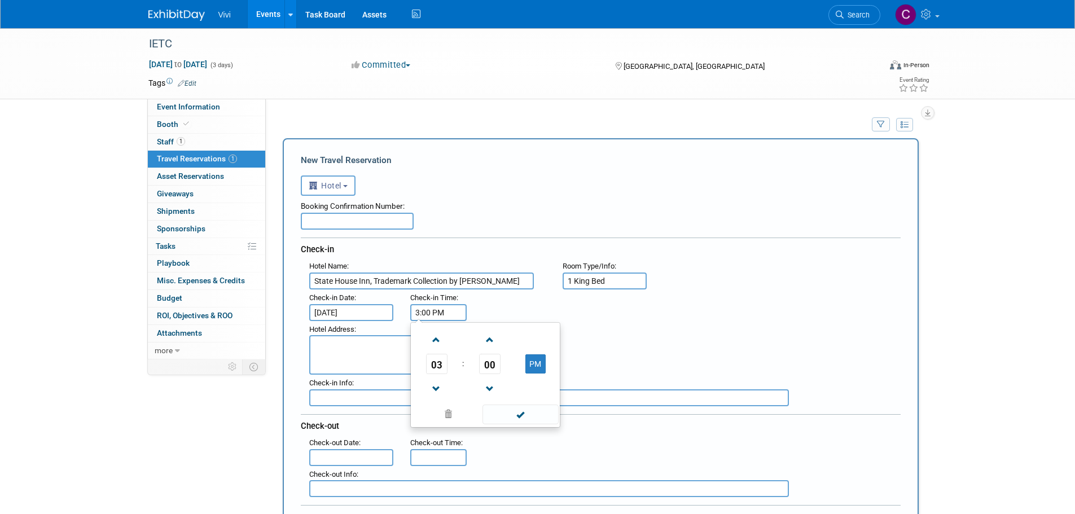
click at [491, 305] on div ": Check-in Date : [DATE] Check-in Time : 3:00 PM 03 : 00 PM 12 01 02 03 04 05 0…" at bounding box center [605, 306] width 609 height 32
click at [406, 348] on textarea at bounding box center [421, 355] width 225 height 40
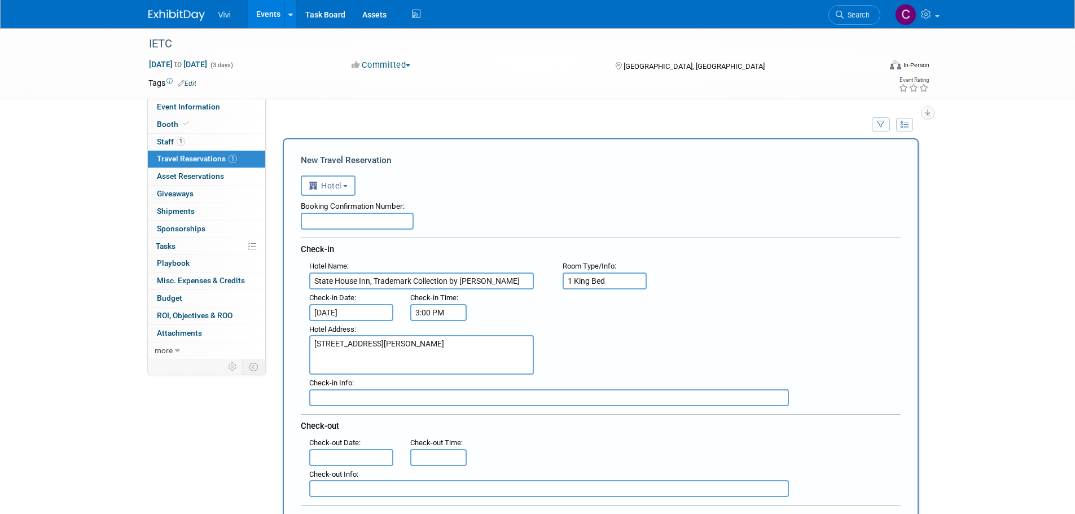
type textarea "[STREET_ADDRESS][PERSON_NAME]"
click at [623, 307] on div ": Check-in Date : [DATE] Check-in Time : 3:00 PM" at bounding box center [605, 306] width 609 height 32
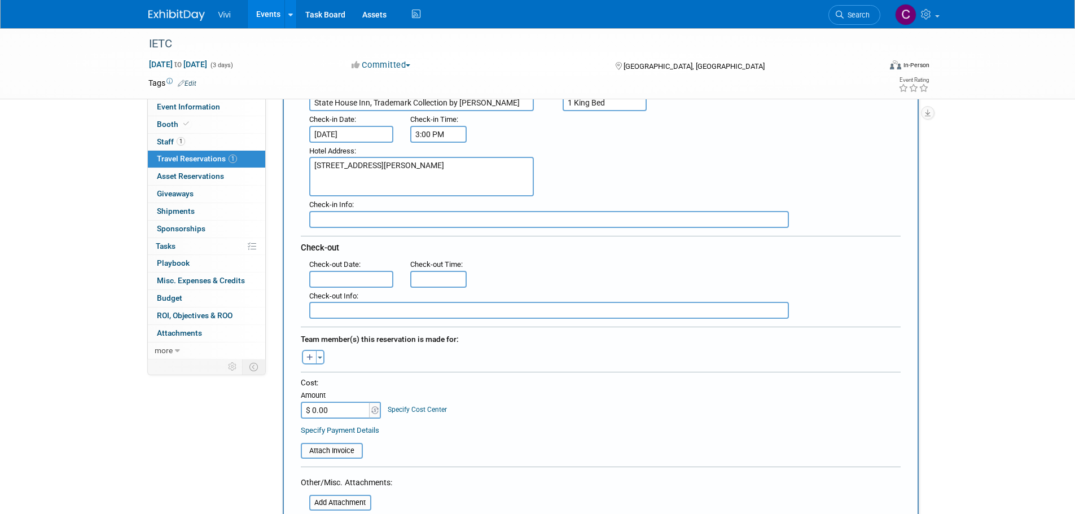
scroll to position [169, 0]
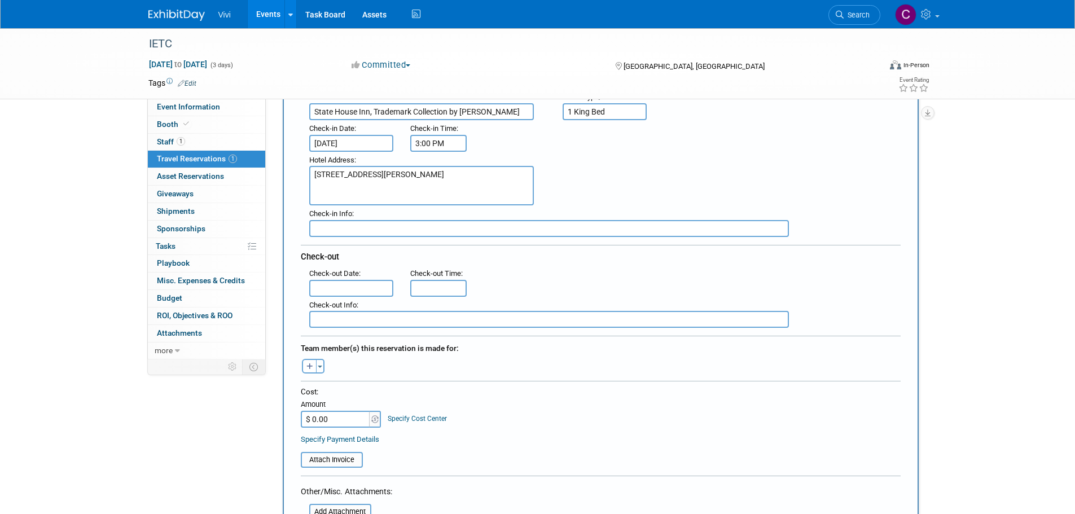
click at [353, 284] on input "text" at bounding box center [351, 288] width 85 height 17
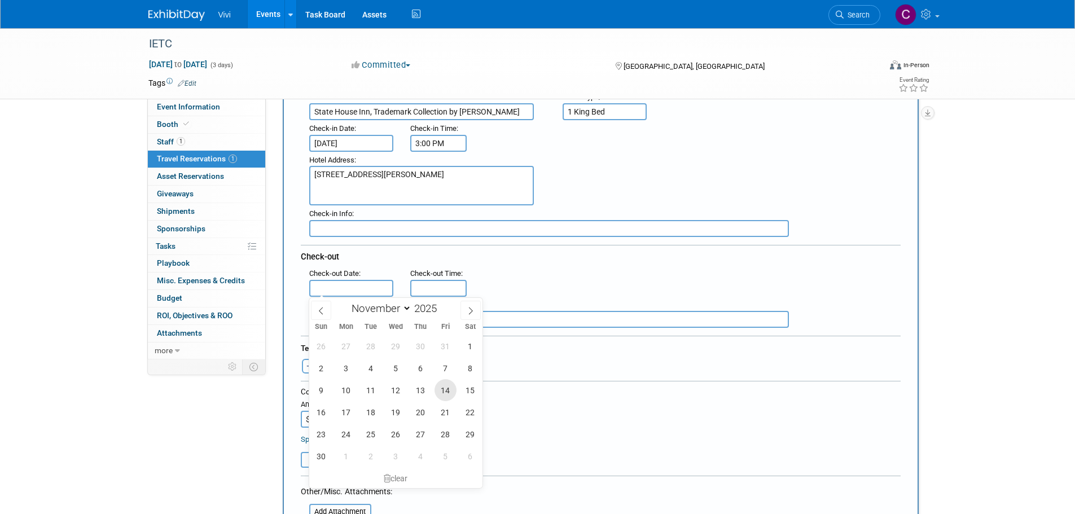
click at [440, 389] on span "14" at bounding box center [446, 390] width 22 height 22
type input "[DATE]"
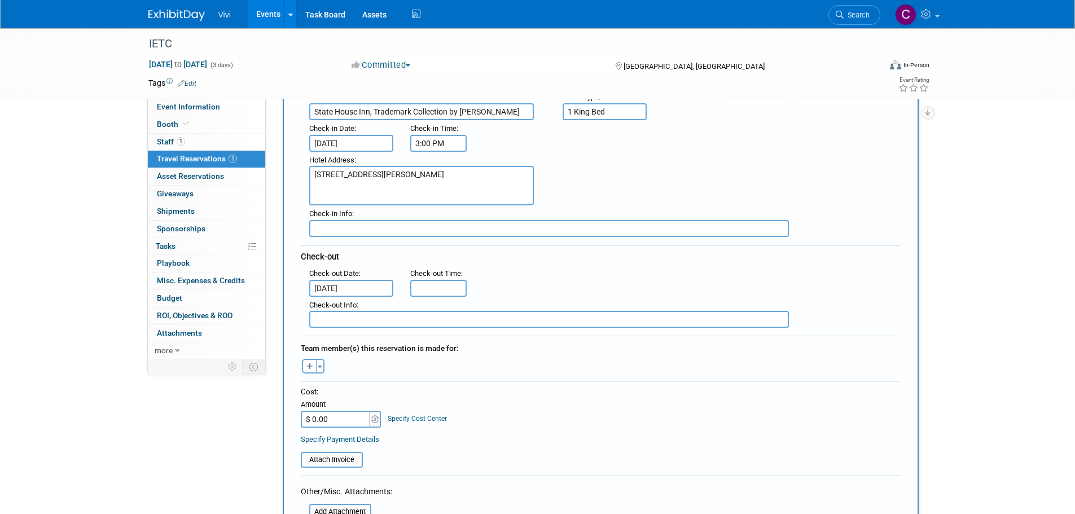
type input "11:00 AM"
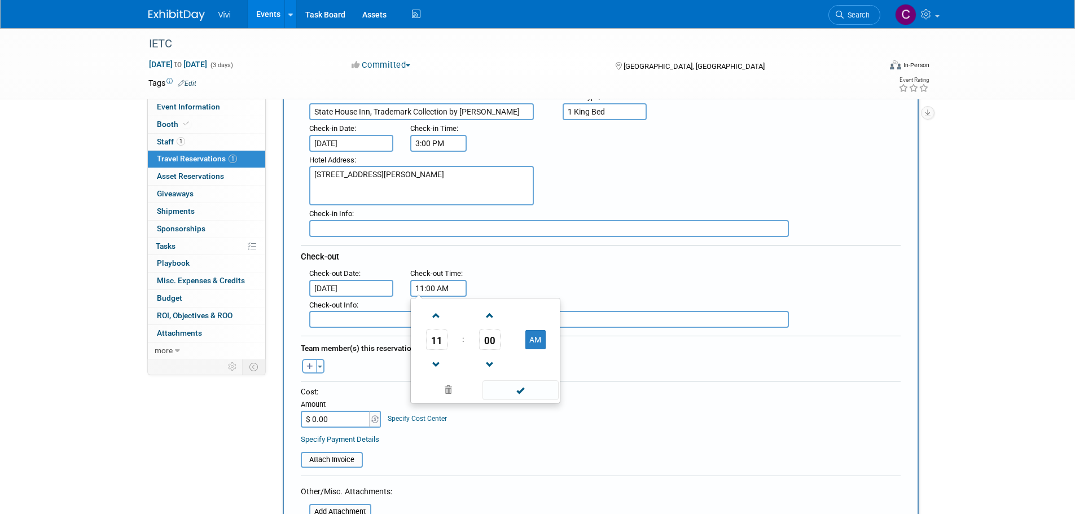
click at [434, 289] on input "11:00 AM" at bounding box center [438, 288] width 56 height 17
click at [439, 336] on span "11" at bounding box center [436, 340] width 21 height 20
click at [581, 268] on div ": Check-out Date : [DATE] Check-out Time : 11:00 AM 11 : 00 AM 12 01 02 03 04 0…" at bounding box center [605, 281] width 609 height 32
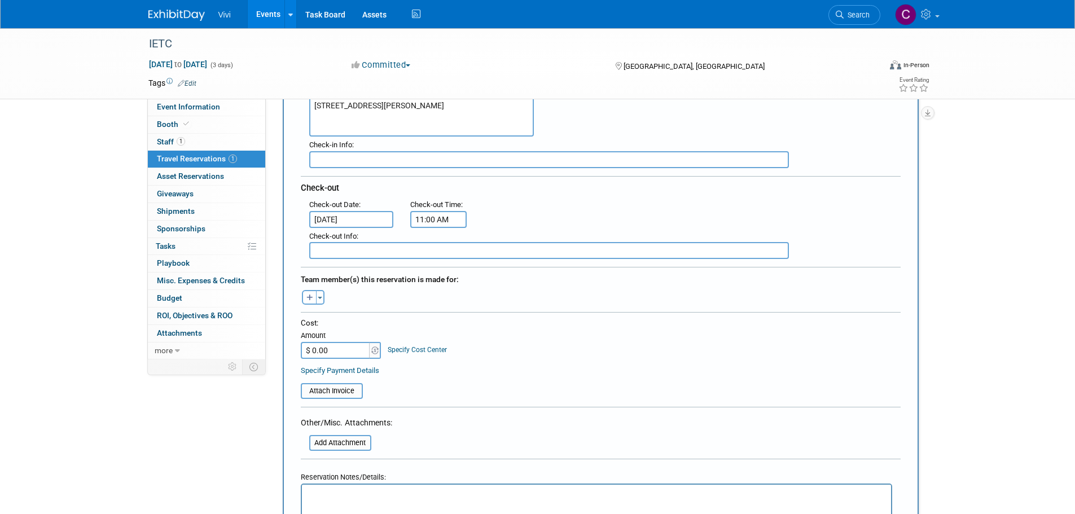
scroll to position [282, 0]
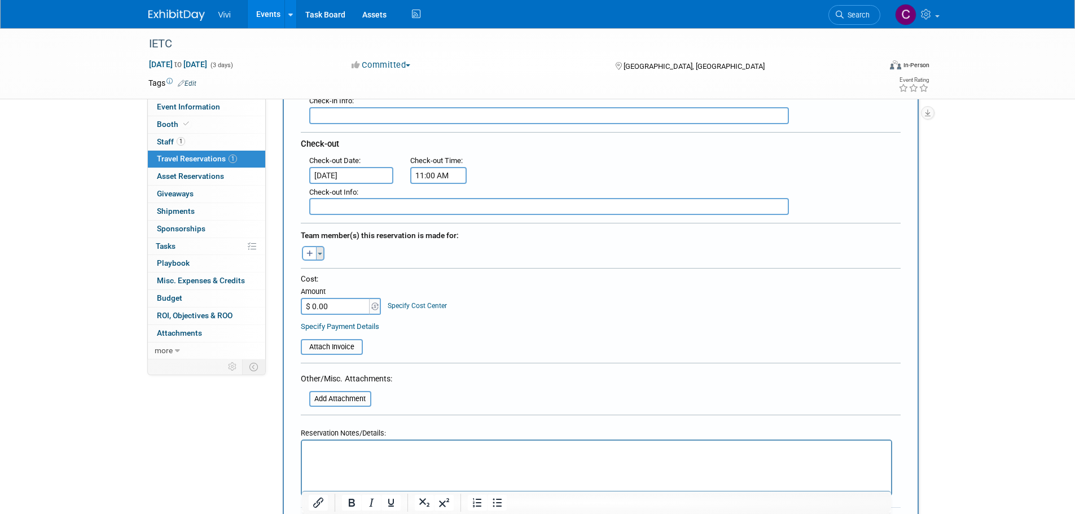
click at [323, 258] on button "Toggle Dropdown" at bounding box center [320, 253] width 8 height 15
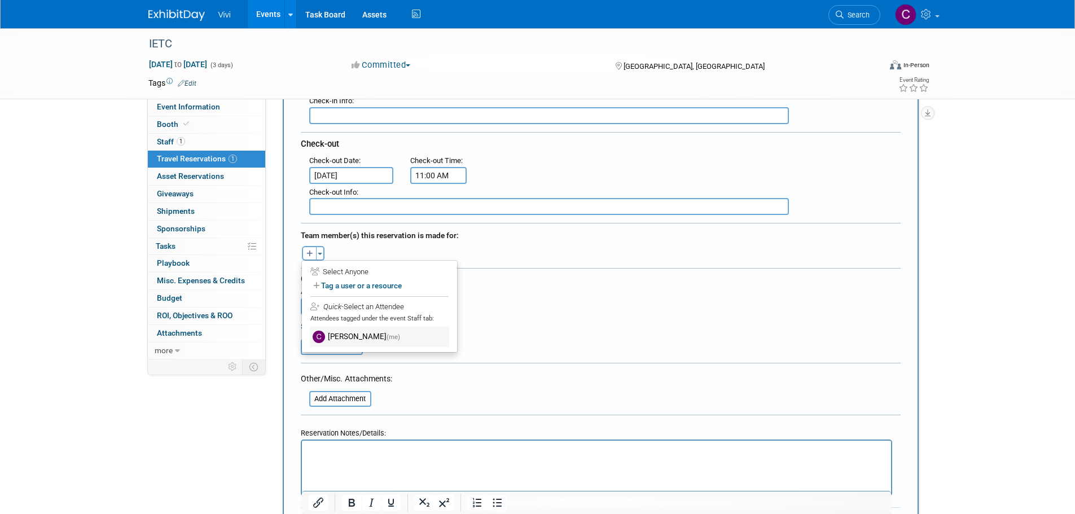
click at [343, 341] on label "[PERSON_NAME] (me)" at bounding box center [379, 337] width 139 height 20
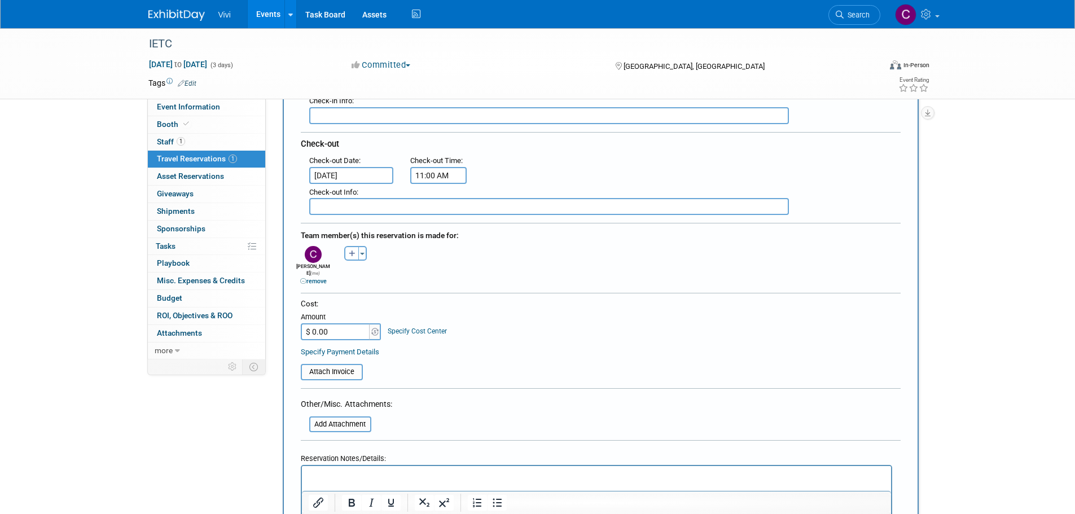
click at [531, 303] on div "Cost: Amount $ 0.00 Specify Cost Center Cost Center -- Not Specified --" at bounding box center [601, 319] width 600 height 41
click at [352, 326] on input "$ 0.00" at bounding box center [336, 331] width 71 height 17
type input "$ 365.21"
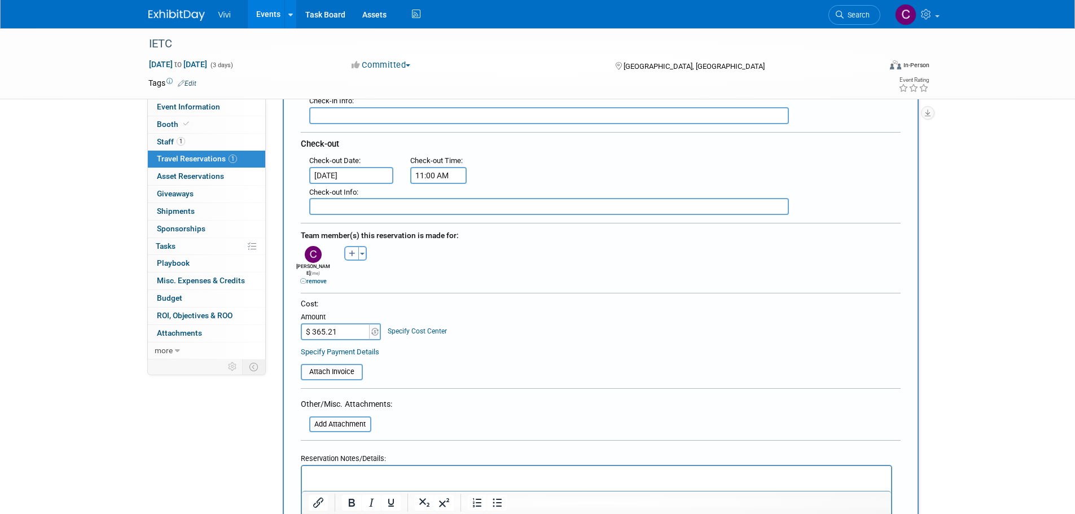
click at [588, 319] on div "Cost: Amount $ 365.21 Specify Cost Center Cost Center -- Not Specified --" at bounding box center [601, 319] width 600 height 41
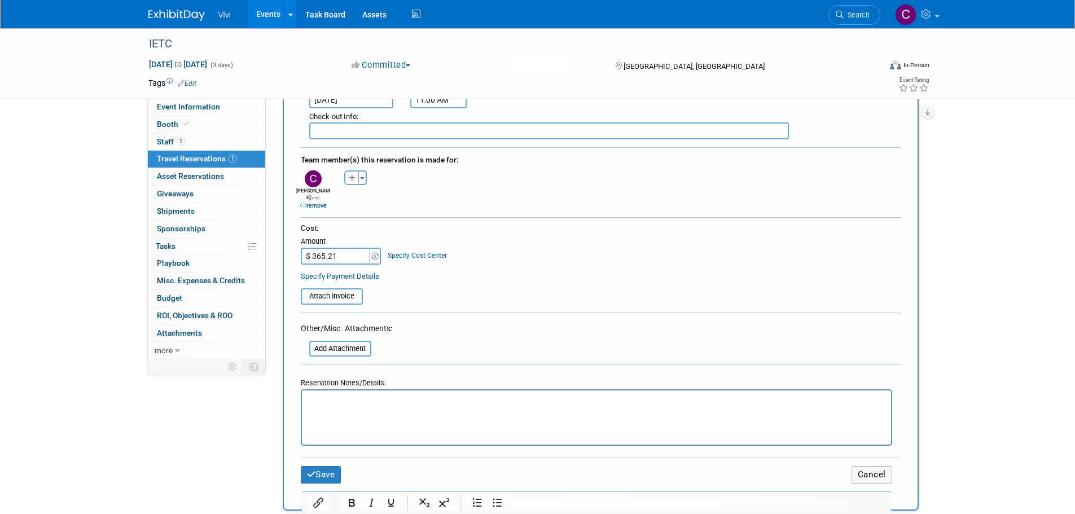
scroll to position [395, 0]
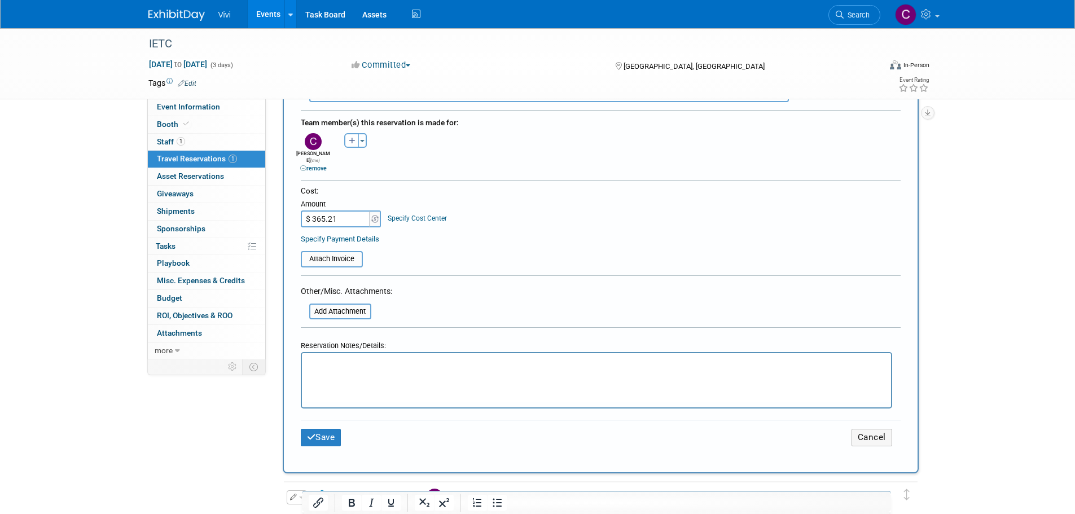
click at [365, 370] on html at bounding box center [595, 361] width 589 height 16
click at [323, 431] on button "Save" at bounding box center [321, 437] width 41 height 17
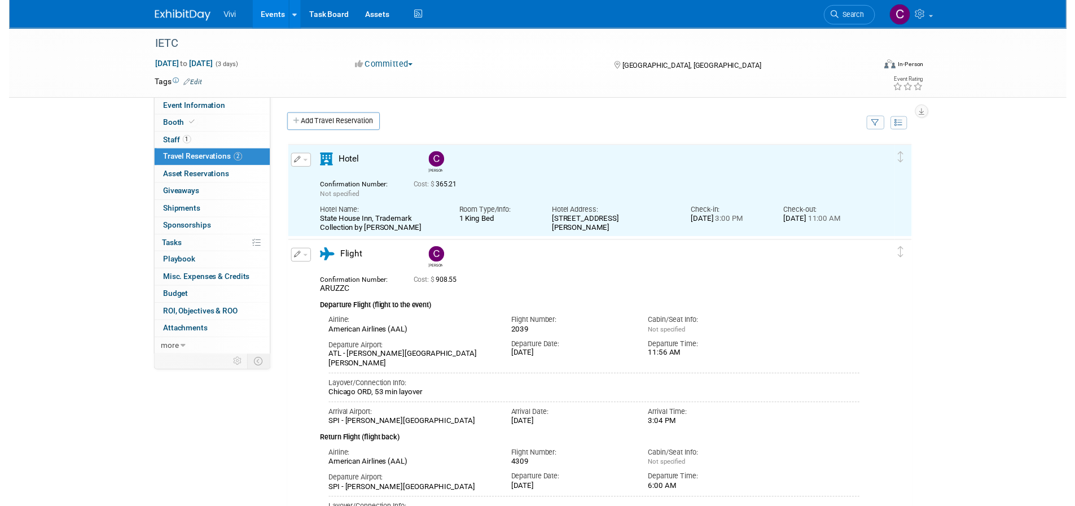
scroll to position [0, 0]
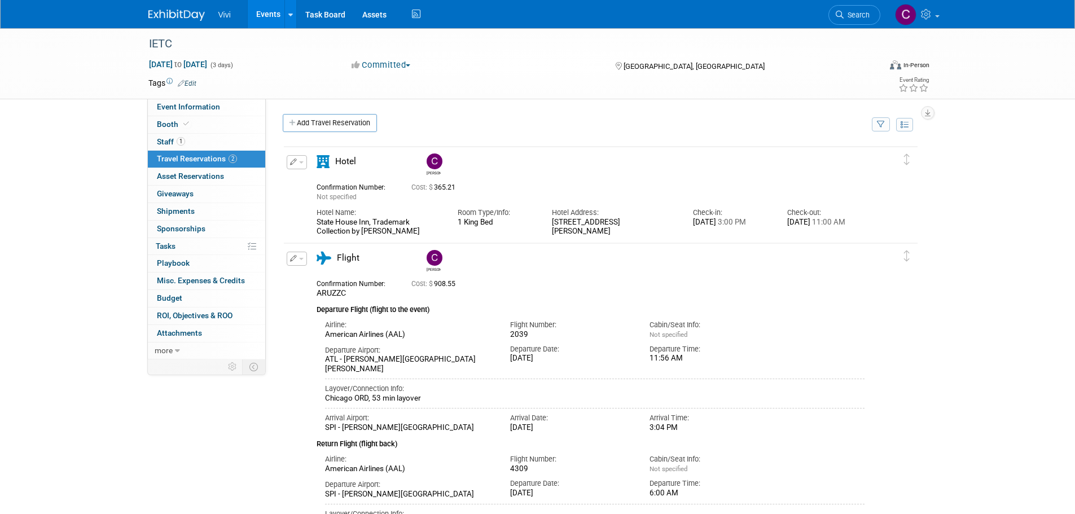
click at [306, 164] on button "button" at bounding box center [297, 162] width 20 height 14
click at [321, 181] on button "Edit Reservation" at bounding box center [334, 182] width 95 height 16
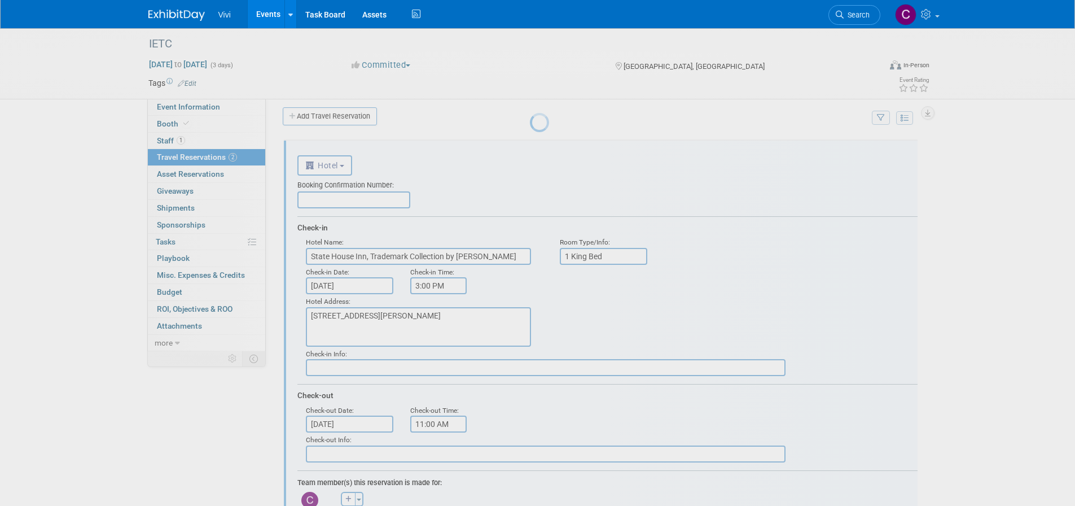
scroll to position [20, 0]
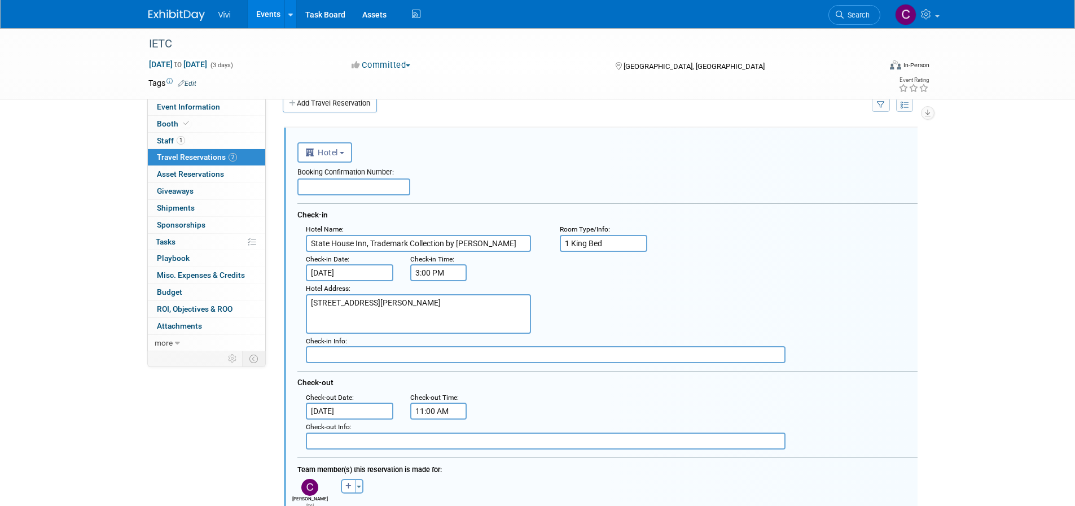
click at [350, 191] on input "text" at bounding box center [353, 186] width 113 height 17
type input "&"
type input "7SLQ8GSVHRMH"
click at [437, 164] on div "Booking Confirmation Number:" at bounding box center [607, 171] width 620 height 16
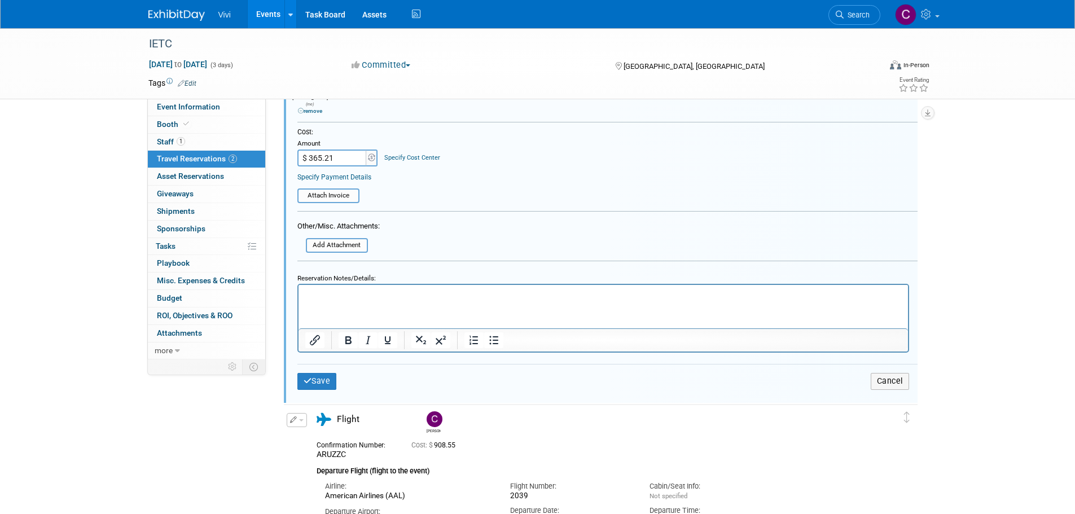
scroll to position [471, 0]
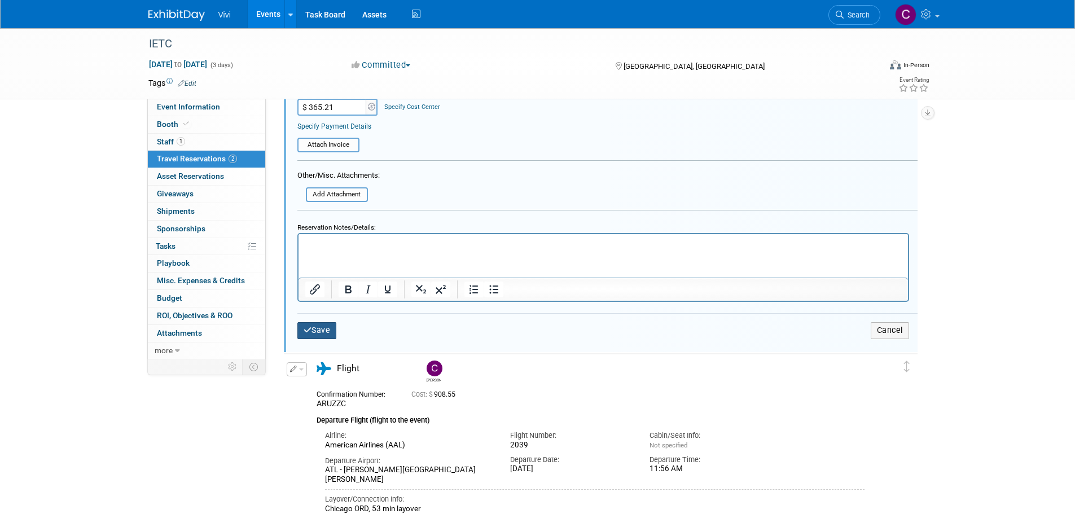
click at [321, 322] on button "Save" at bounding box center [317, 330] width 40 height 16
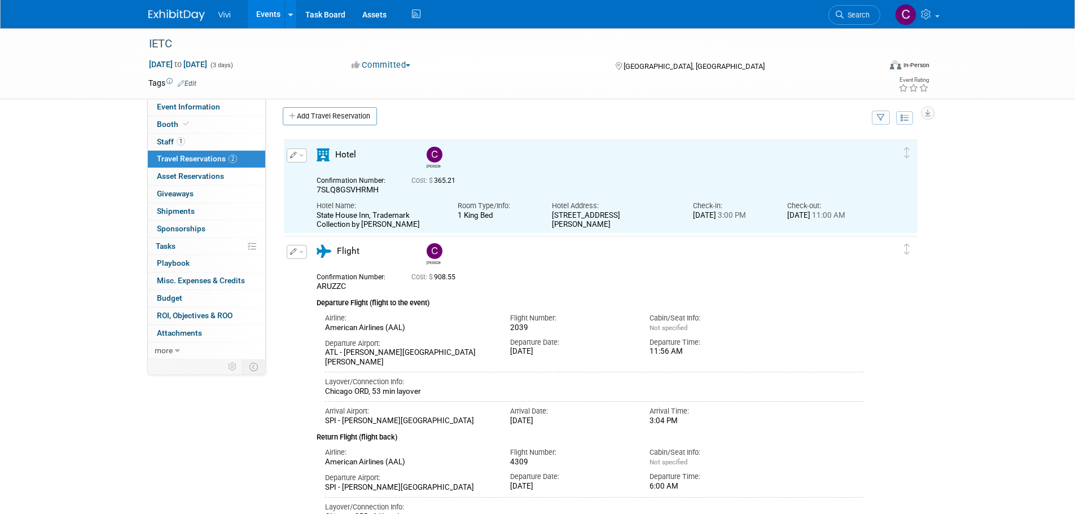
scroll to position [0, 0]
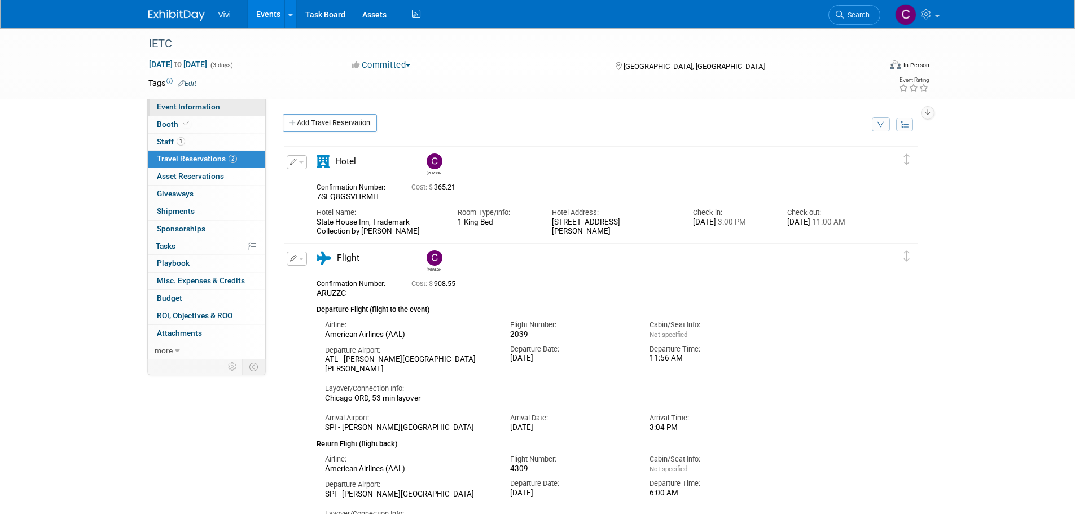
click at [192, 108] on span "Event Information" at bounding box center [188, 106] width 63 height 9
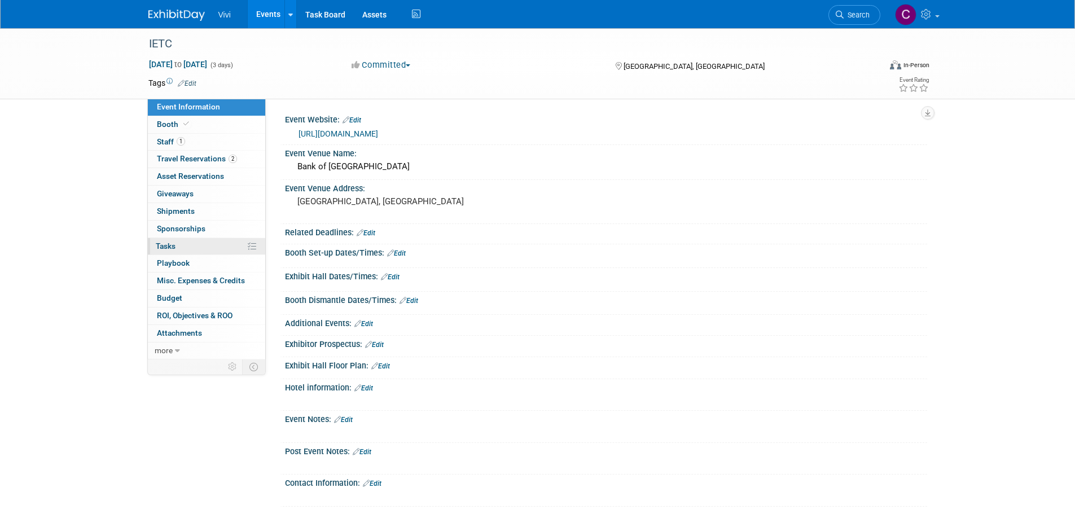
click at [186, 251] on link "0% Tasks 0%" at bounding box center [206, 246] width 117 height 17
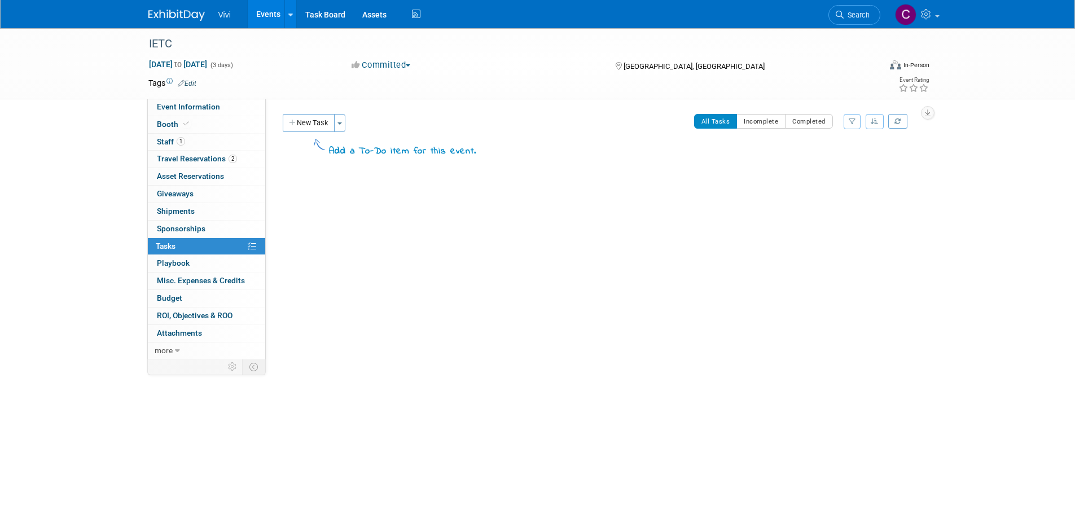
click at [88, 185] on div "IETC [DATE] to [DATE] (3 days) [DATE] to [DATE] Committed Committed Considering…" at bounding box center [537, 227] width 1075 height 398
click at [204, 110] on span "Event Information" at bounding box center [188, 106] width 63 height 9
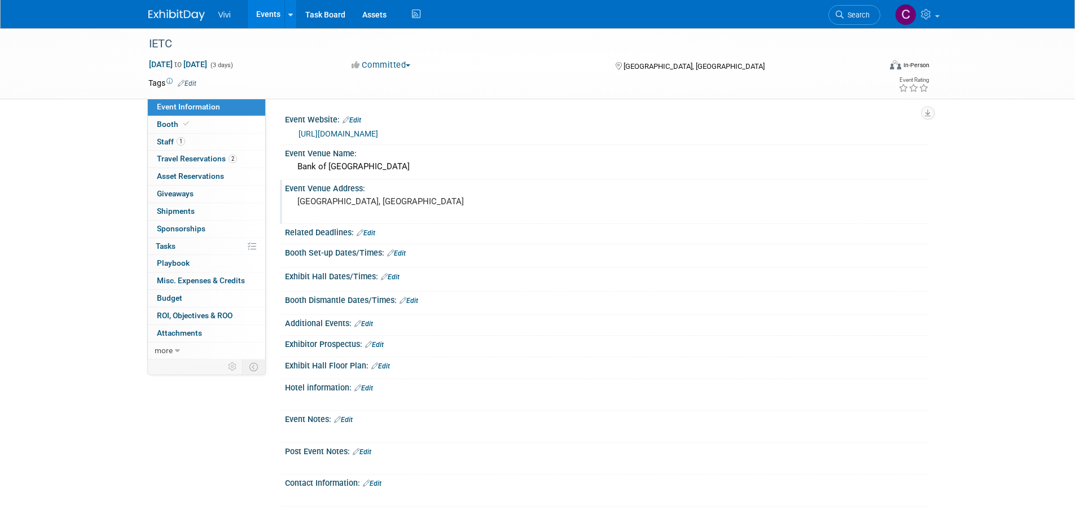
click at [603, 189] on div "Event Venue Address:" at bounding box center [606, 187] width 642 height 14
